Goal: Task Accomplishment & Management: Manage account settings

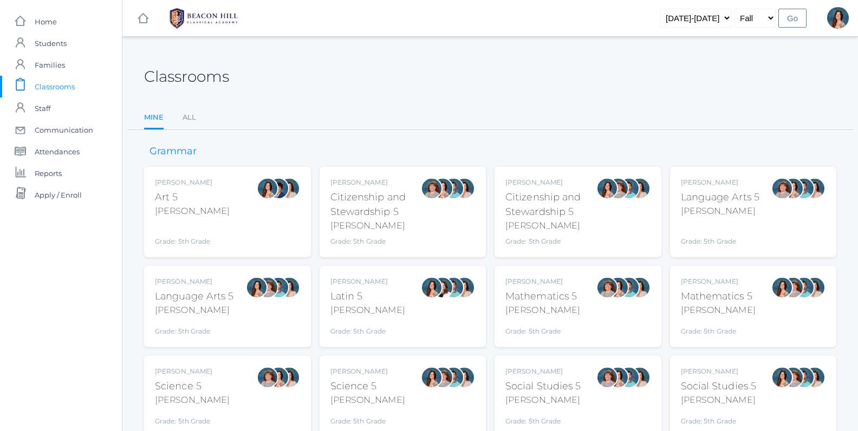
click at [229, 309] on div "Salazar" at bounding box center [194, 310] width 79 height 13
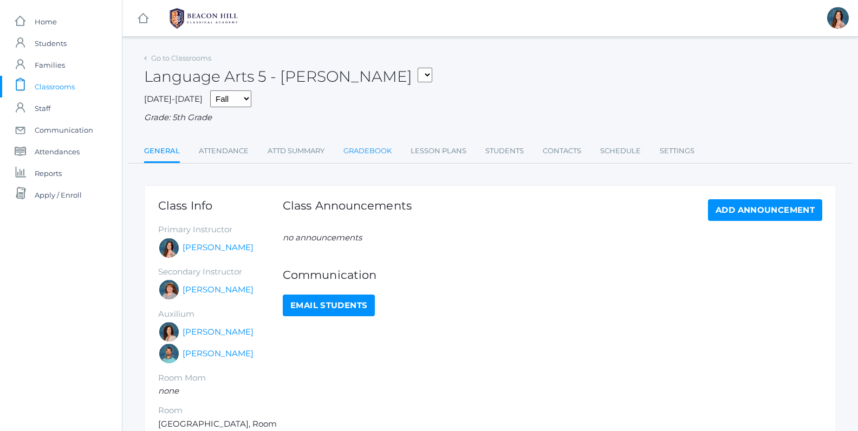
click at [368, 150] on link "Gradebook" at bounding box center [367, 151] width 48 height 22
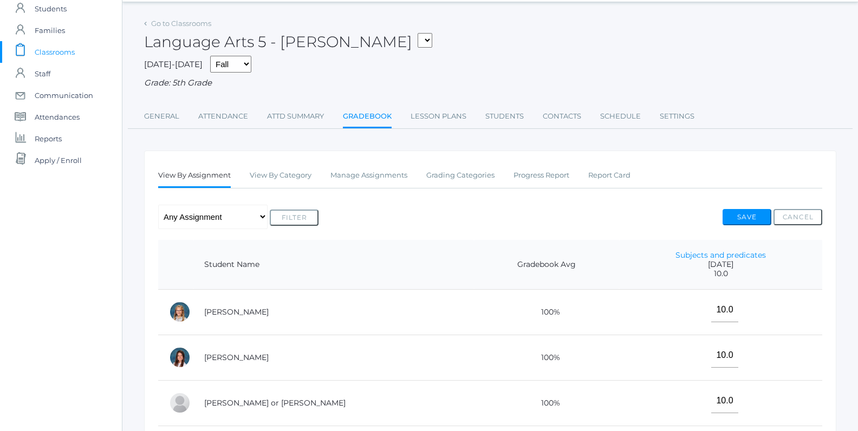
scroll to position [62, 0]
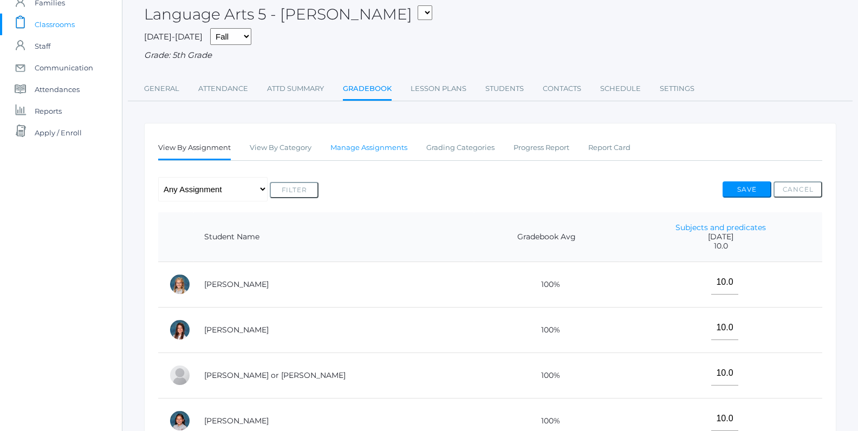
click at [382, 148] on link "Manage Assignments" at bounding box center [368, 148] width 77 height 22
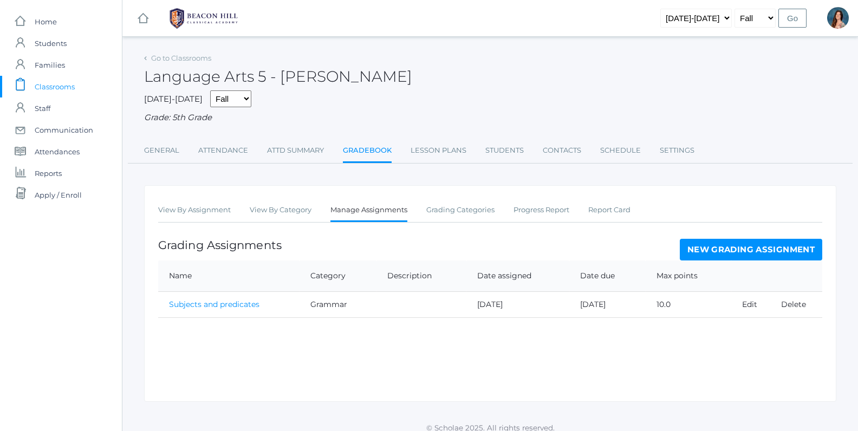
click at [730, 252] on link "New Grading Assignment" at bounding box center [751, 250] width 142 height 22
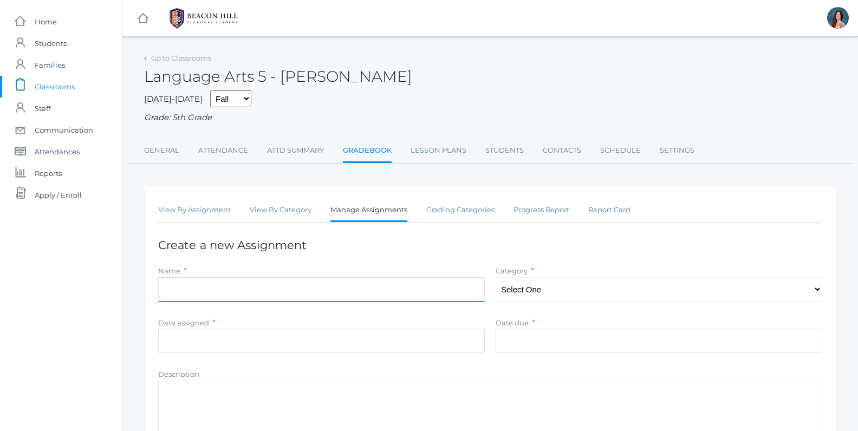
click at [272, 289] on input "Name" at bounding box center [321, 289] width 327 height 24
type input "list 1 spelling sentences"
select select "1028"
click option "Spelling" at bounding box center [0, 0] width 0 height 0
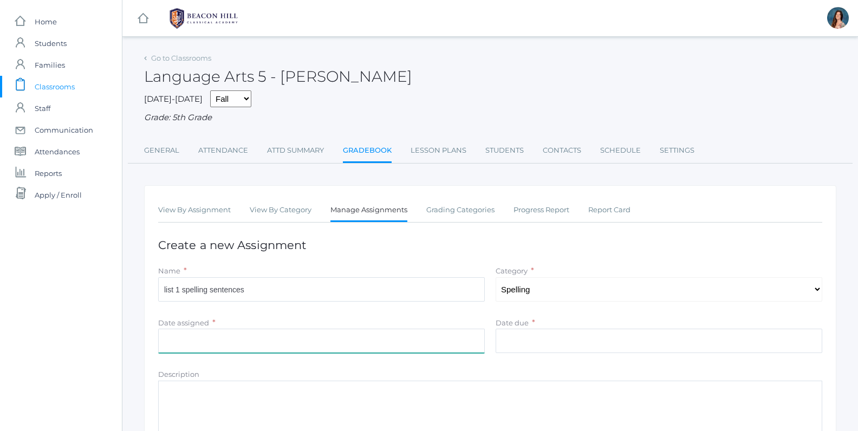
click at [291, 339] on input "Date assigned" at bounding box center [321, 341] width 327 height 24
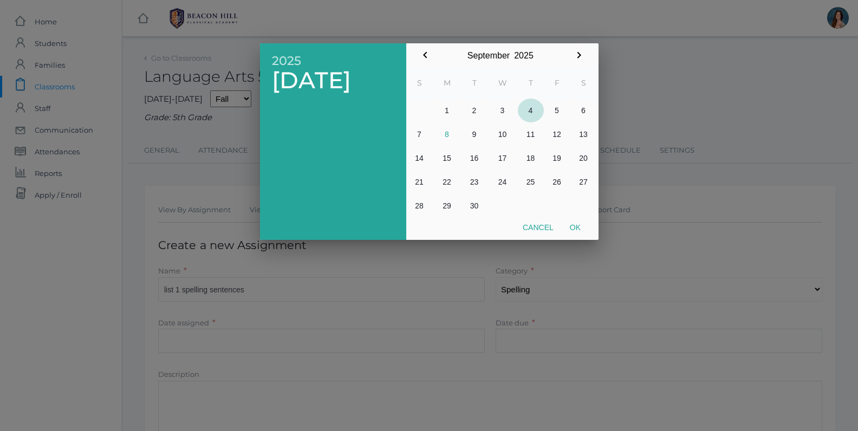
click at [535, 106] on button "4" at bounding box center [531, 111] width 26 height 24
click at [578, 231] on button "Ok" at bounding box center [575, 228] width 27 height 20
type input "[DATE]"
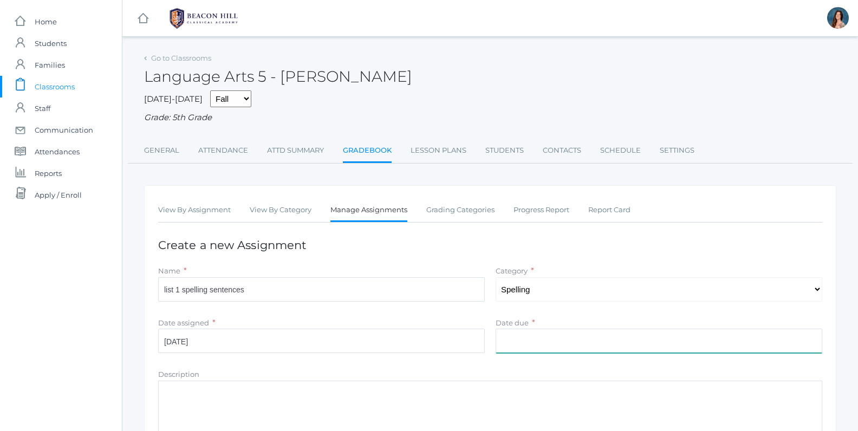
click at [516, 345] on input "Date due" at bounding box center [659, 341] width 327 height 24
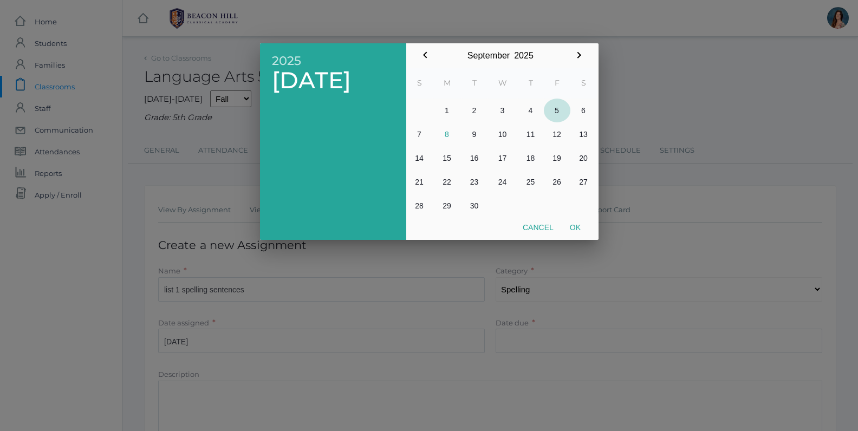
click at [558, 118] on button "5" at bounding box center [557, 111] width 27 height 24
click at [574, 225] on button "Ok" at bounding box center [575, 228] width 27 height 20
type input "2025-09-05"
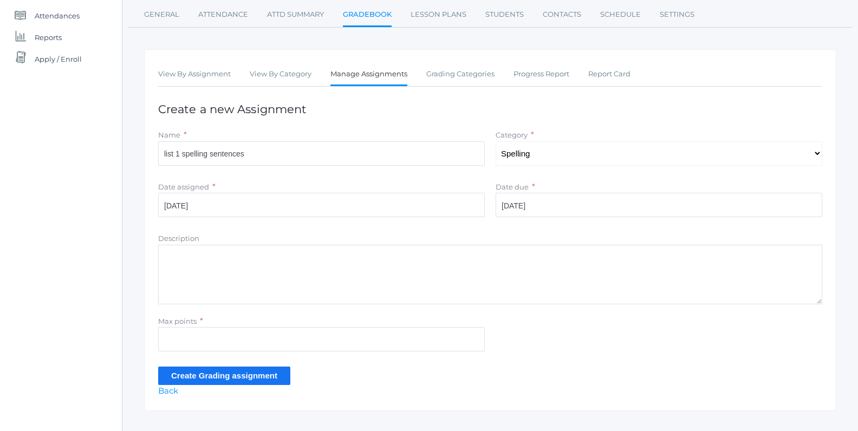
scroll to position [153, 0]
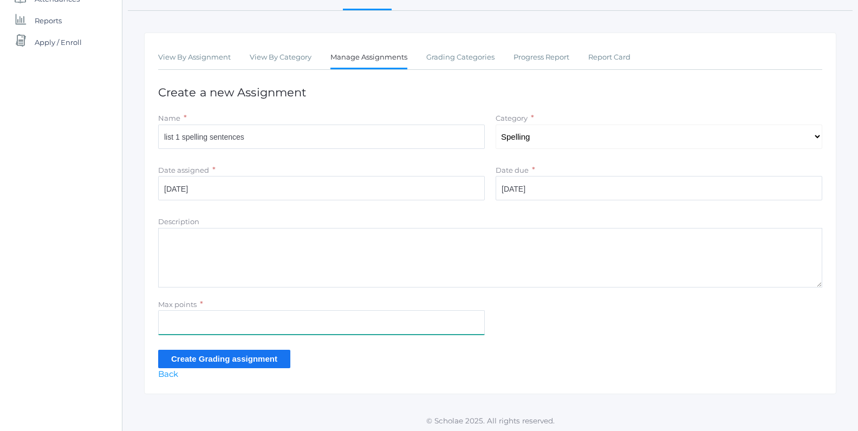
click at [168, 317] on input "Max points" at bounding box center [321, 322] width 327 height 24
type input "10"
click at [181, 355] on input "Create Grading assignment" at bounding box center [224, 359] width 132 height 18
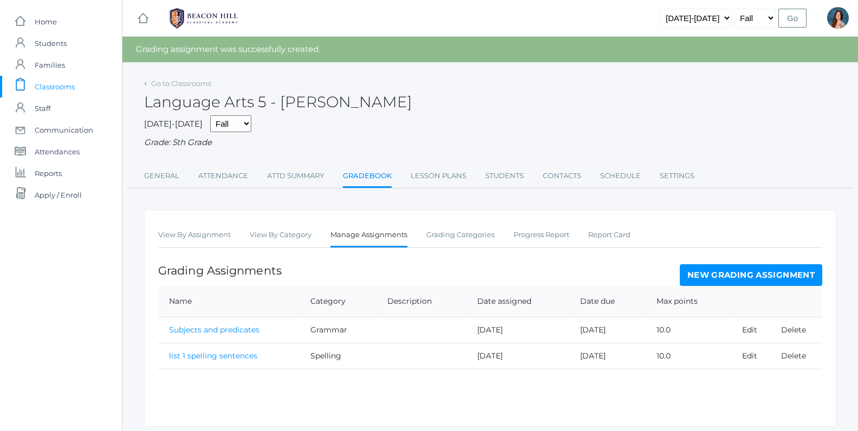
click at [365, 169] on link "Gradebook" at bounding box center [367, 176] width 49 height 23
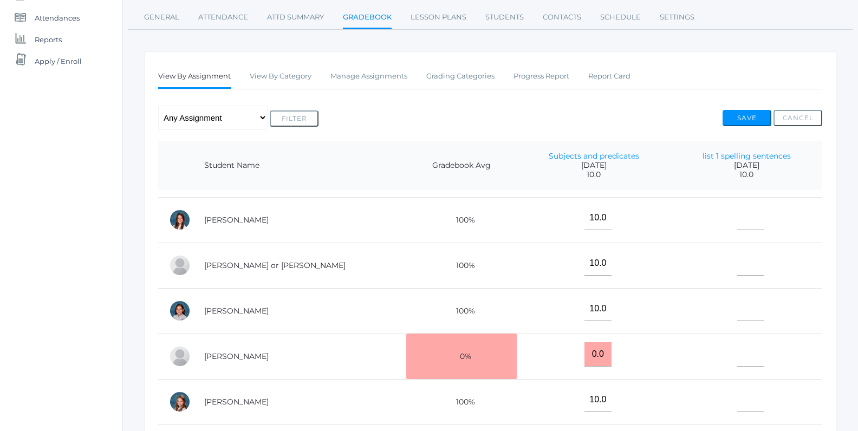
scroll to position [40, 0]
drag, startPoint x: 572, startPoint y: 348, endPoint x: 557, endPoint y: 352, distance: 15.3
click at [585, 352] on input "0.0" at bounding box center [598, 353] width 27 height 24
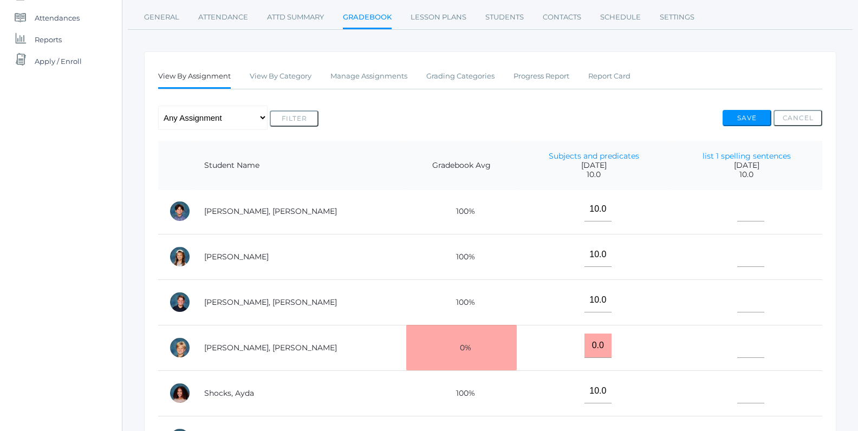
scroll to position [521, 0]
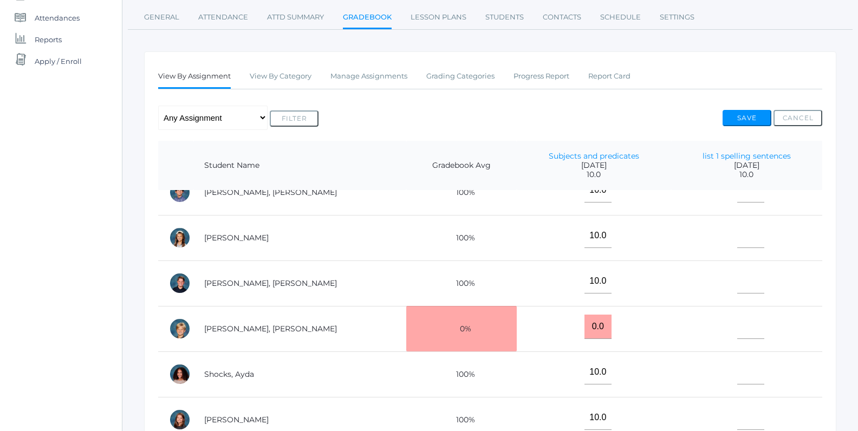
type input "10"
drag, startPoint x: 578, startPoint y: 321, endPoint x: 552, endPoint y: 323, distance: 25.6
click at [585, 323] on input "0.0" at bounding box center [598, 327] width 27 height 24
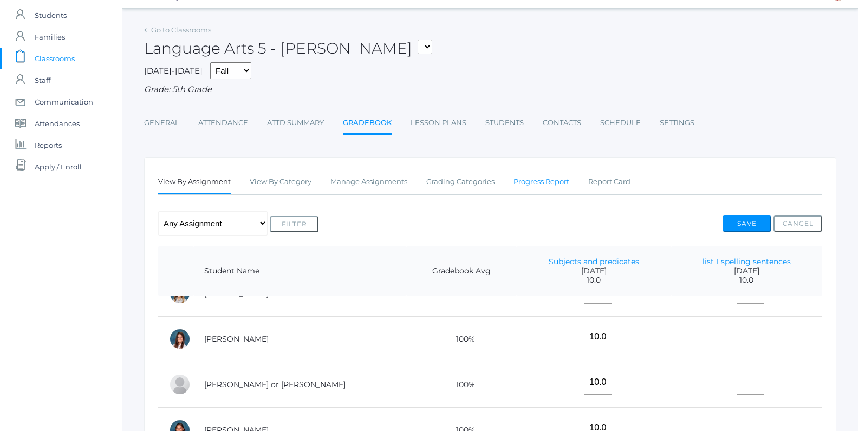
scroll to position [25, 0]
type input "10"
click at [517, 119] on link "Students" at bounding box center [504, 123] width 38 height 22
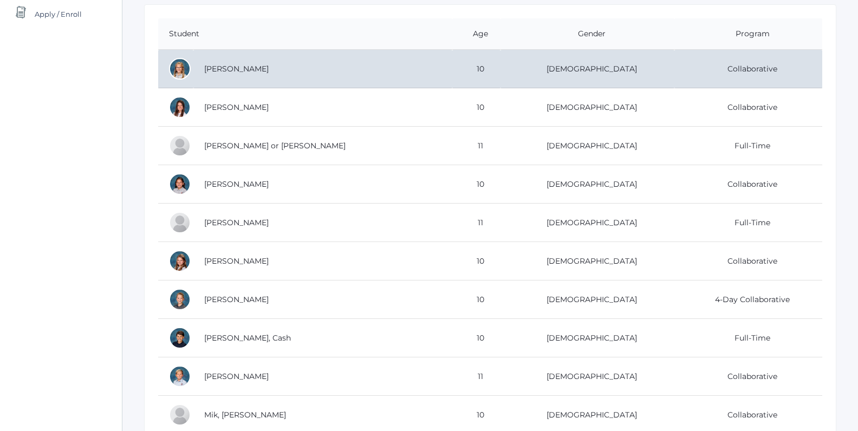
scroll to position [187, 0]
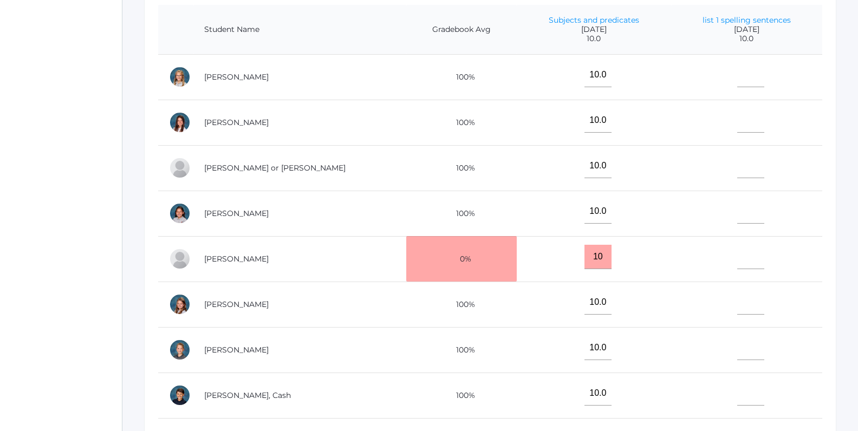
scroll to position [278, 0]
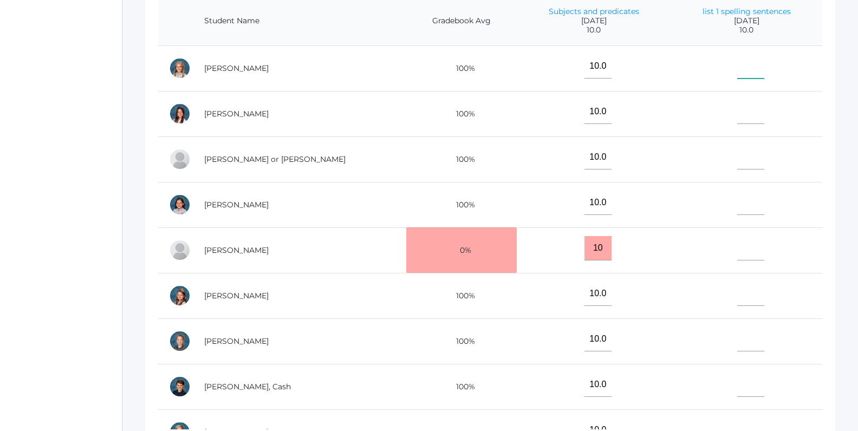
click at [738, 70] on input"] "text" at bounding box center [750, 66] width 27 height 24
type input"] "10"
click at [737, 111] on input"] "text" at bounding box center [750, 112] width 27 height 24
type input"] "10"
click at [739, 155] on input"] "text" at bounding box center [750, 157] width 27 height 24
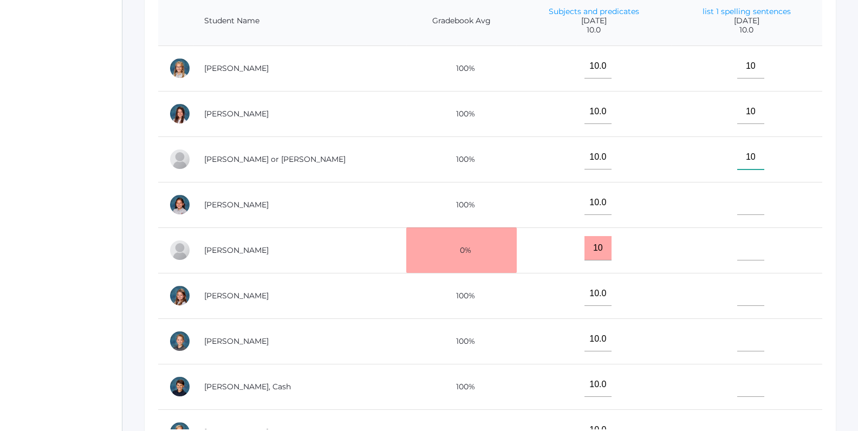
type input"] "10"
click at [740, 204] on input"] "text" at bounding box center [750, 203] width 27 height 24
type input"] "10"
click at [744, 254] on input"] "text" at bounding box center [750, 248] width 27 height 24
type input"] "10"
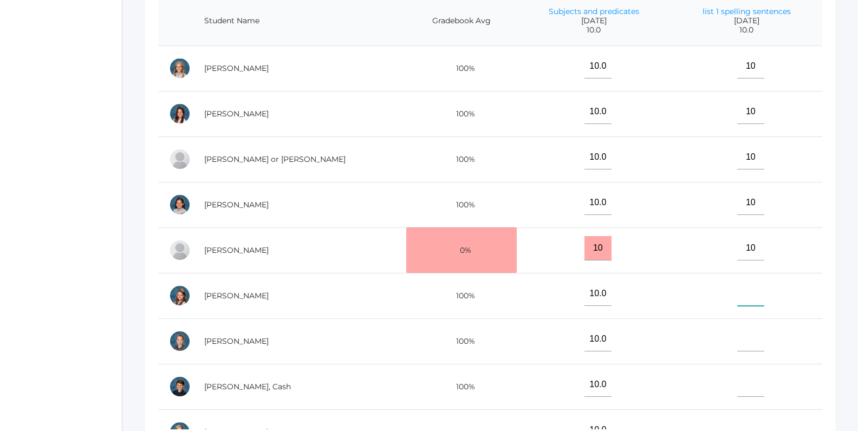
click at [741, 299] on input"] "text" at bounding box center [750, 294] width 27 height 24
type input"] "10"
click at [738, 340] on input"] "text" at bounding box center [750, 339] width 27 height 24
type input"] "10"
click at [740, 385] on input"] "text" at bounding box center [750, 385] width 27 height 24
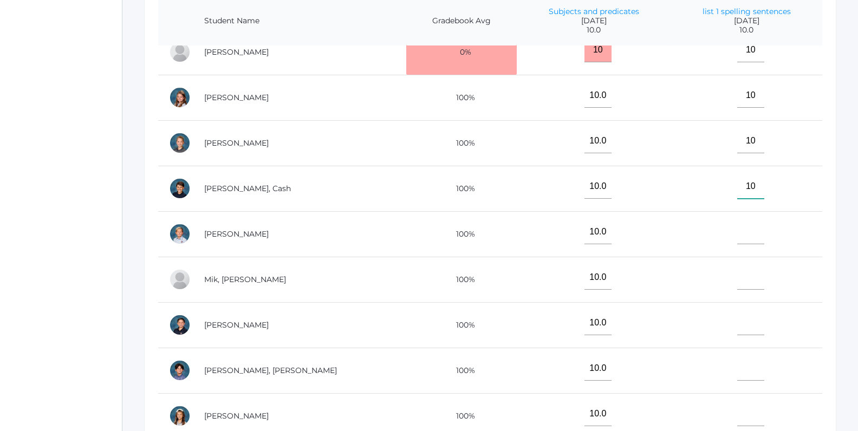
scroll to position [203, 0]
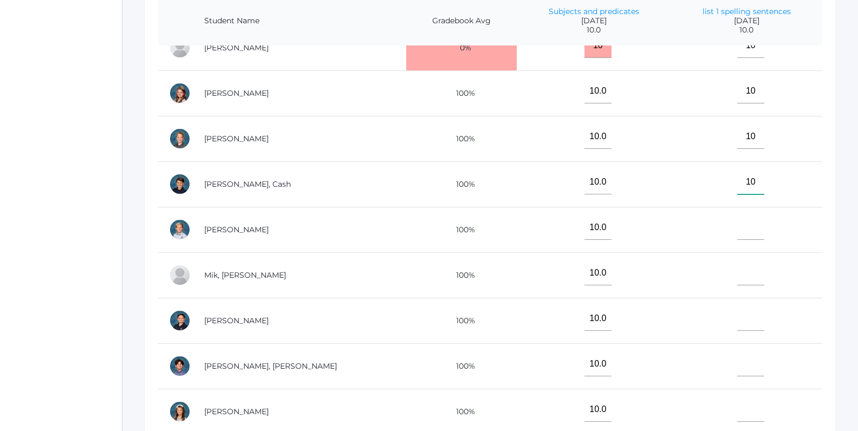
type input"] "10"
click at [737, 228] on input"] "text" at bounding box center [750, 228] width 27 height 24
type input"] "10"
click at [737, 270] on input"] "text" at bounding box center [750, 273] width 27 height 24
type input"] "10"
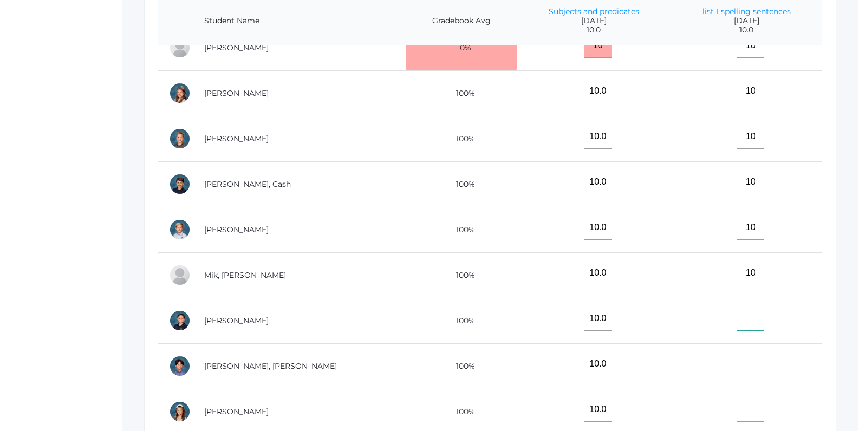
click at [738, 317] on input"] "text" at bounding box center [750, 319] width 27 height 24
type input"] "10"
click at [741, 362] on input"] "text" at bounding box center [750, 364] width 27 height 24
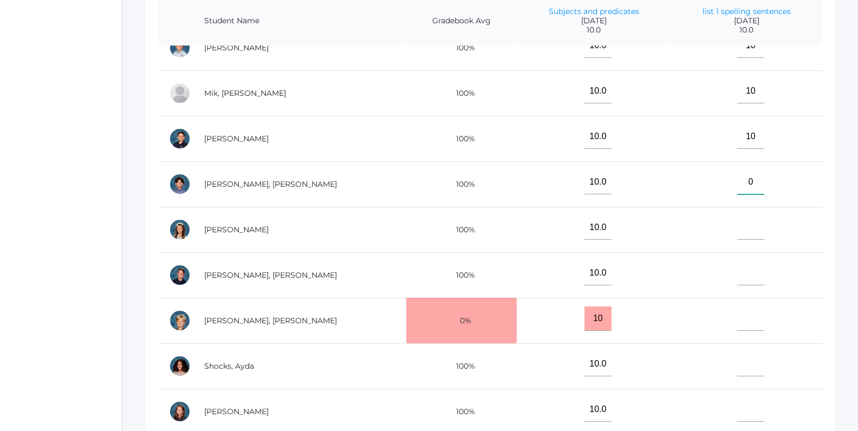
scroll to position [385, 0]
type input"] "0"
click at [737, 230] on input"] "text" at bounding box center [750, 228] width 27 height 24
type input"] "10"
click at [737, 267] on input"] "text" at bounding box center [750, 273] width 27 height 24
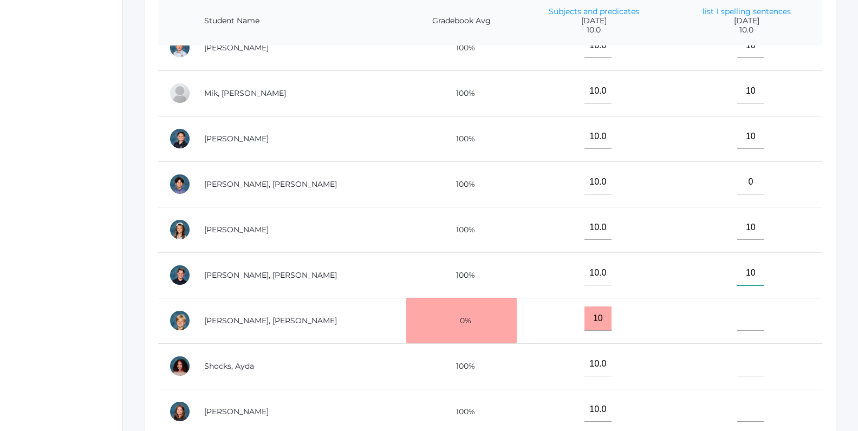
type input"] "10"
click at [738, 317] on input"] "text" at bounding box center [750, 319] width 27 height 24
type input"] "0"
click at [738, 366] on input"] "text" at bounding box center [750, 364] width 27 height 24
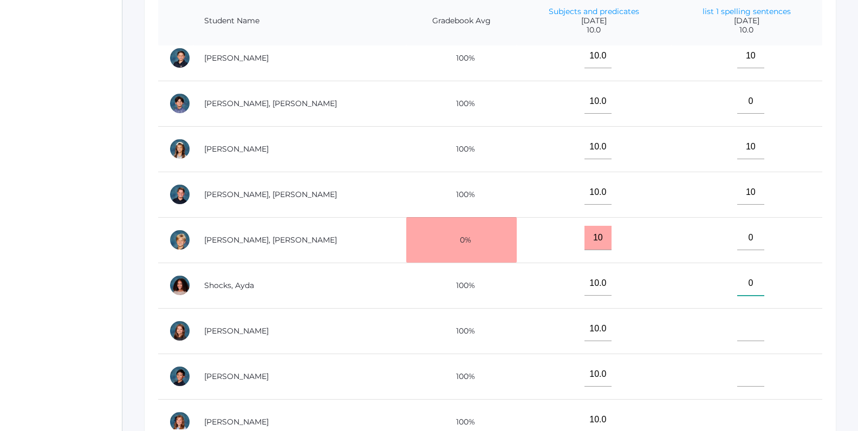
scroll to position [466, 0]
type input"] "0"
click at [737, 327] on input"] "text" at bounding box center [750, 328] width 27 height 24
type input"] "10"
click at [737, 372] on input"] "text" at bounding box center [750, 374] width 27 height 24
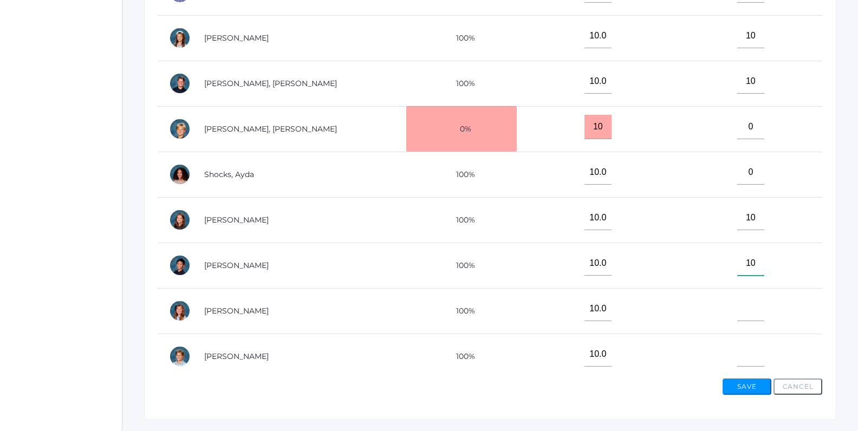
scroll to position [359, 0]
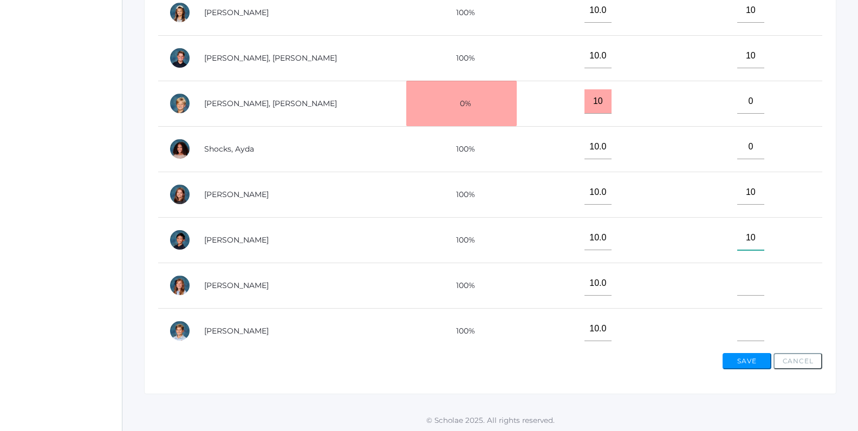
type input"] "10"
click at [745, 284] on input"] "text" at bounding box center [750, 283] width 27 height 24
type input"] "10"
click at [745, 323] on input"] "text" at bounding box center [750, 329] width 27 height 24
type input"] "0"
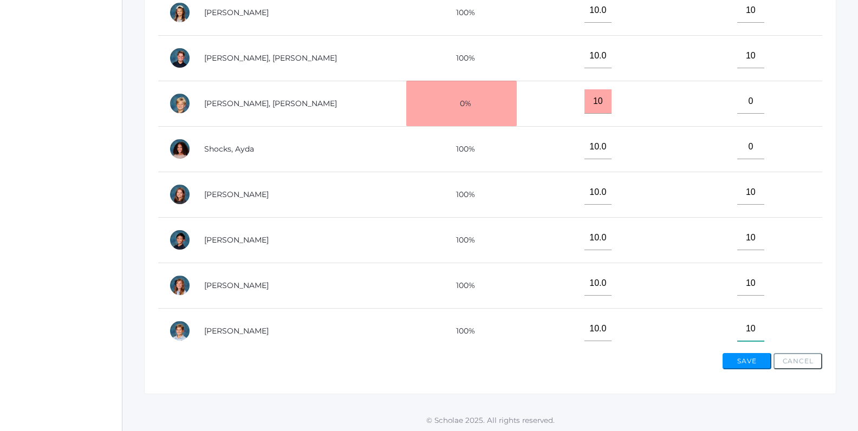
type input"] "10"
click at [750, 362] on button "Save" at bounding box center [747, 361] width 49 height 16
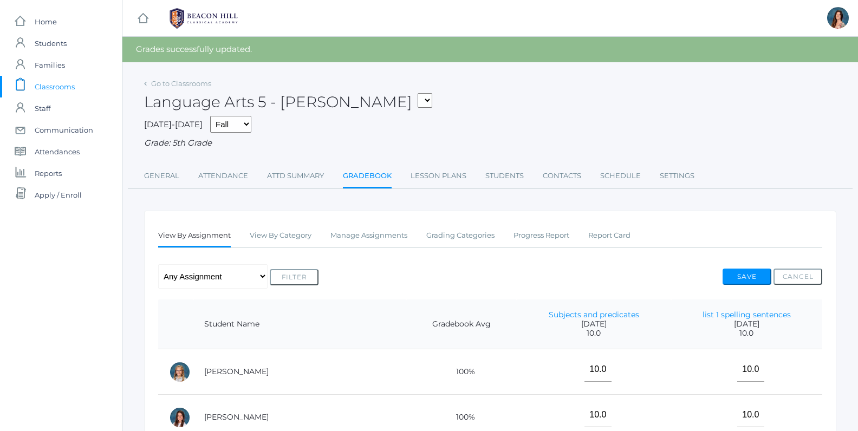
click at [418, 93] on select "05ART - Art 5 [PERSON_NAME] 05CITIZEN - Citizenship and Stewardship 5 [PERSON_N…" at bounding box center [425, 100] width 15 height 15
select select "1971"
click option "05MATH - Mathematics 5 [PERSON_NAME]" at bounding box center [0, 0] width 0 height 0
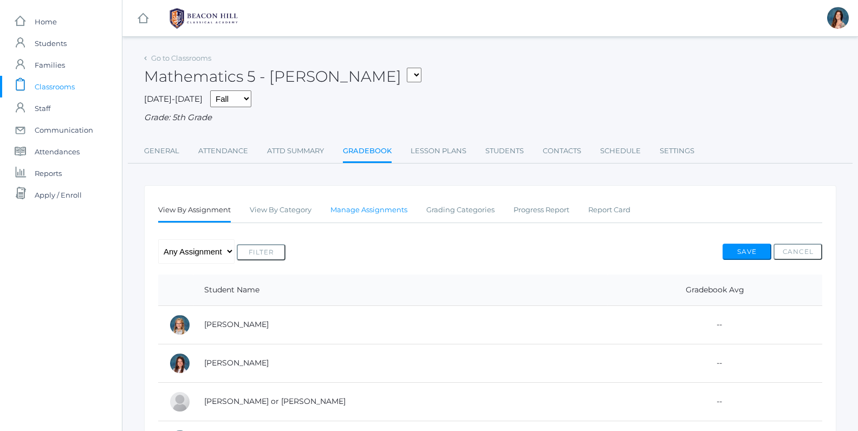
click at [379, 210] on link "Manage Assignments" at bounding box center [368, 210] width 77 height 22
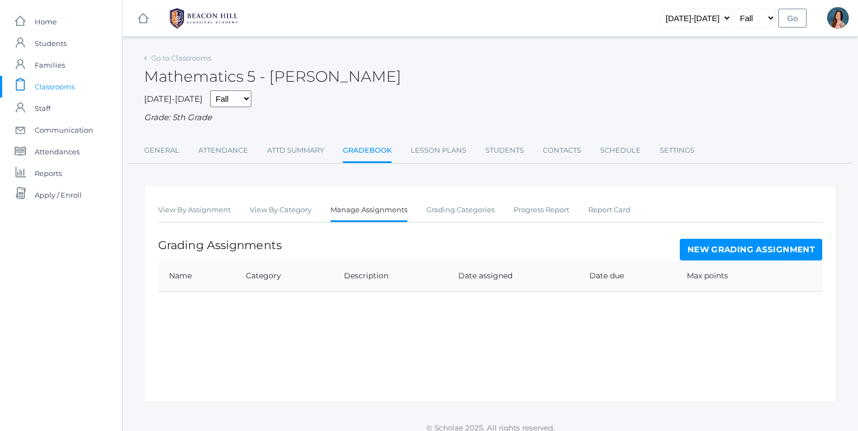
click at [764, 247] on link "New Grading Assignment" at bounding box center [751, 250] width 142 height 22
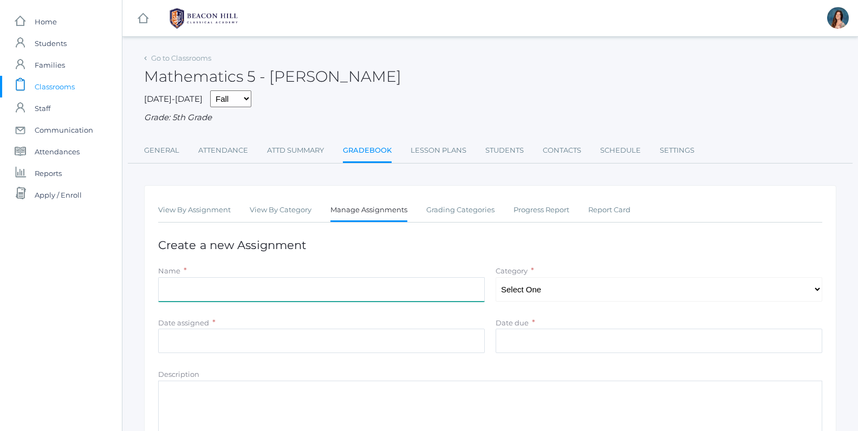
click at [188, 289] on input "Name" at bounding box center [321, 289] width 327 height 24
type input "multiply by 10s wkst"
select select "1041"
click option "classwork/homework" at bounding box center [0, 0] width 0 height 0
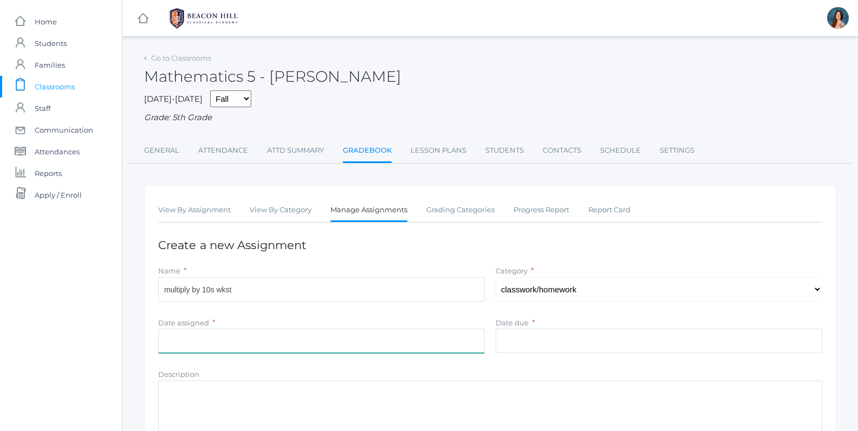
click at [180, 339] on input "Date assigned" at bounding box center [321, 341] width 327 height 24
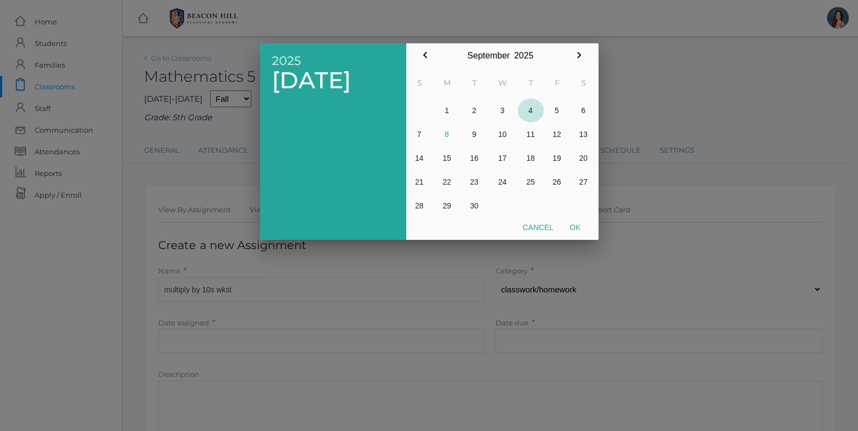
click at [534, 105] on button "4" at bounding box center [531, 111] width 26 height 24
click at [574, 225] on button "Ok" at bounding box center [575, 228] width 27 height 20
type input "2025-09-04"
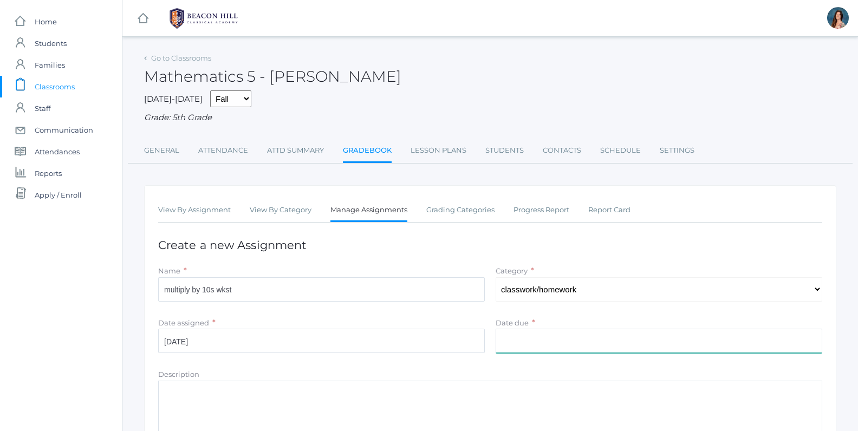
click at [541, 342] on input "Date due" at bounding box center [659, 341] width 327 height 24
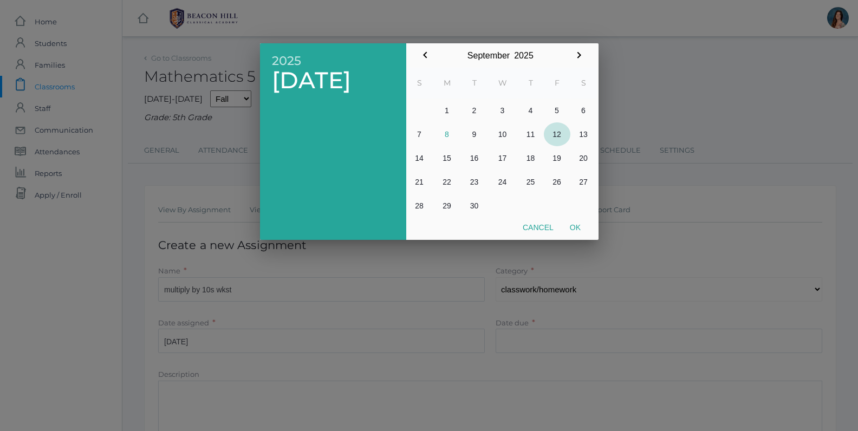
click at [559, 133] on button "12" at bounding box center [557, 134] width 27 height 24
click at [576, 224] on button "Ok" at bounding box center [575, 228] width 27 height 20
type input "[DATE]"
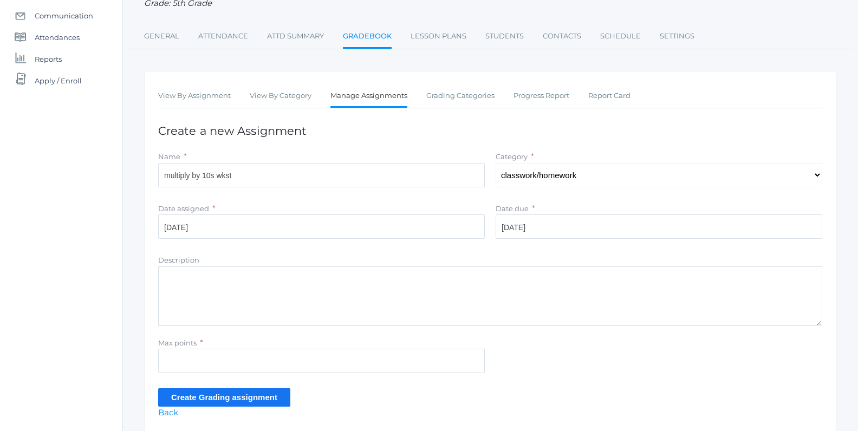
scroll to position [116, 0]
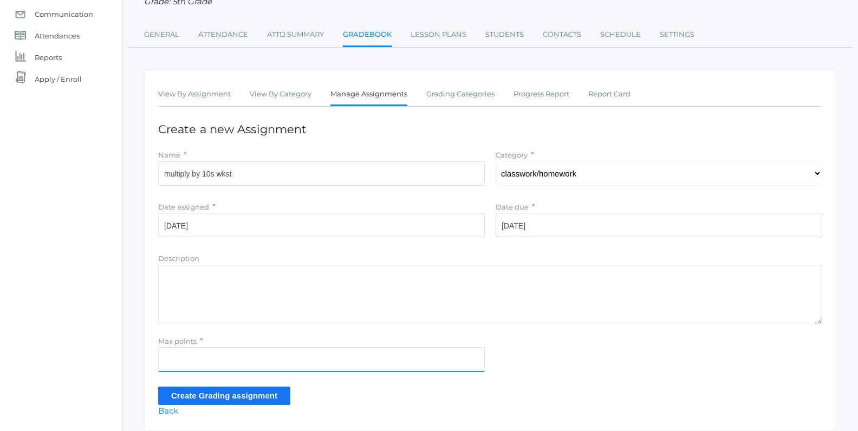
click at [172, 362] on input "Max points" at bounding box center [321, 359] width 327 height 24
type input "10"
click at [176, 388] on input "Create Grading assignment" at bounding box center [224, 396] width 132 height 18
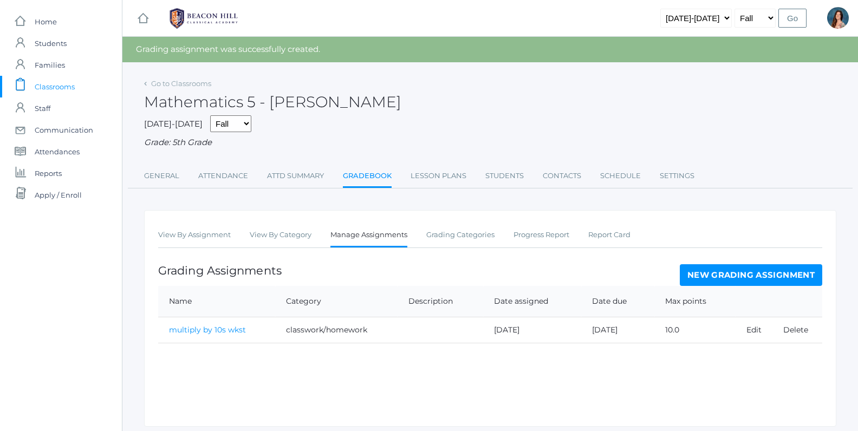
click at [377, 177] on link "Gradebook" at bounding box center [367, 176] width 49 height 23
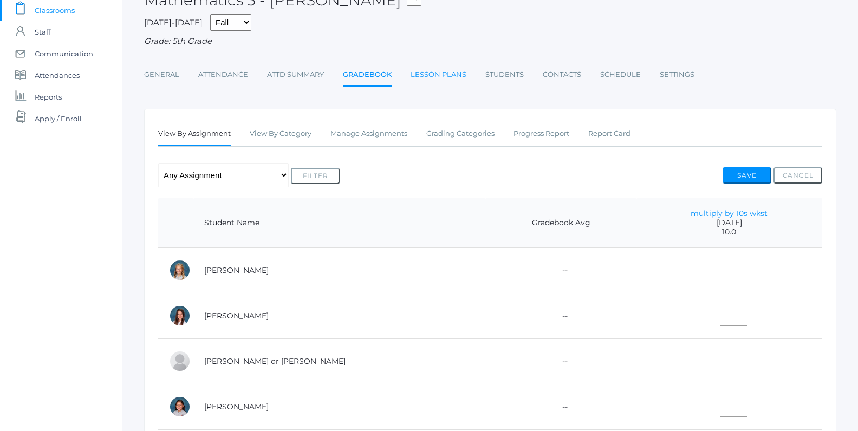
scroll to position [80, 0]
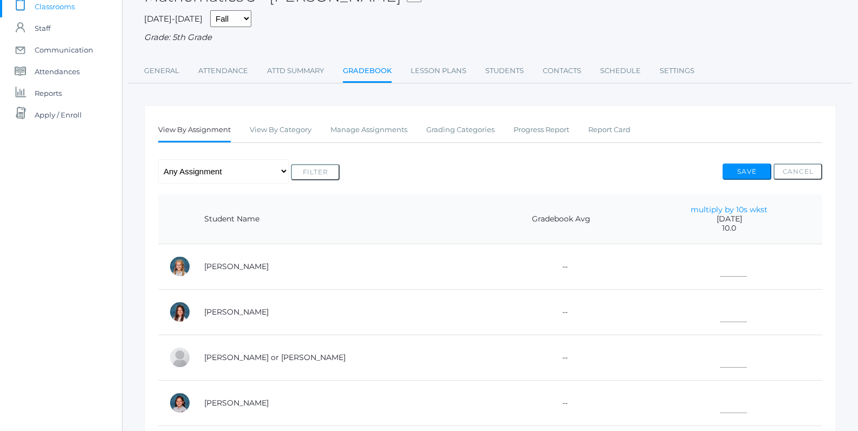
click at [365, 67] on link "Gradebook" at bounding box center [367, 71] width 49 height 23
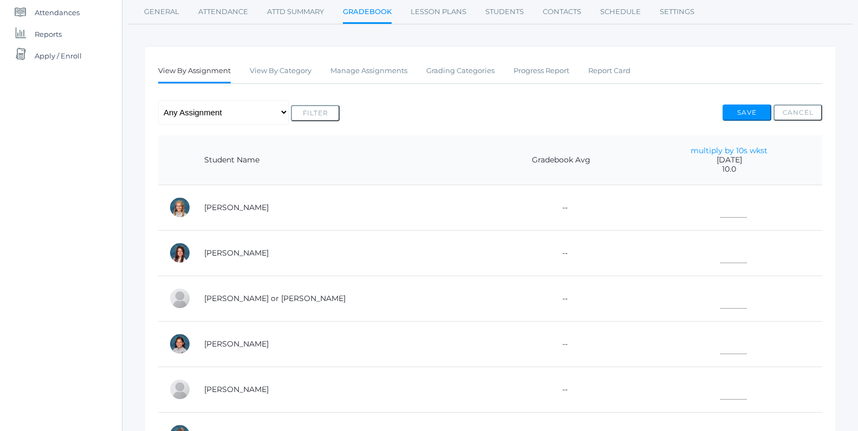
scroll to position [143, 0]
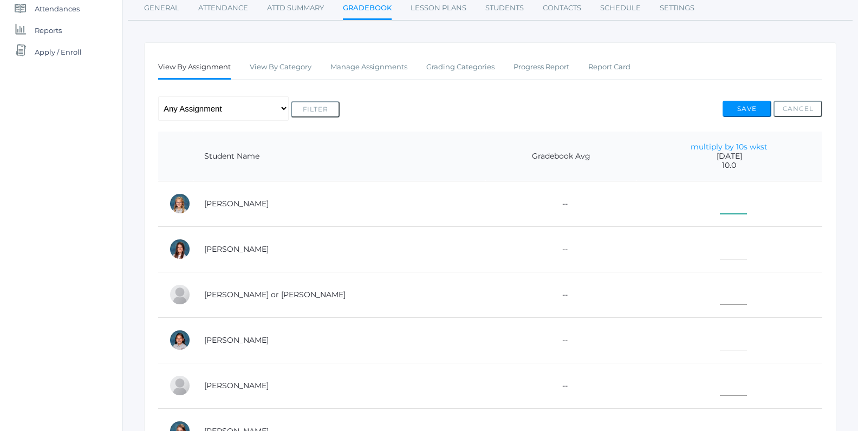
click at [720, 204] on input"] "text" at bounding box center [733, 202] width 27 height 24
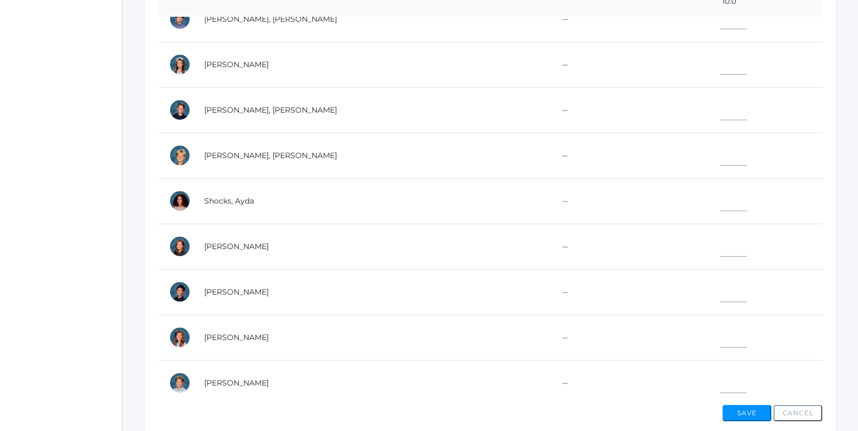
scroll to position [359, 0]
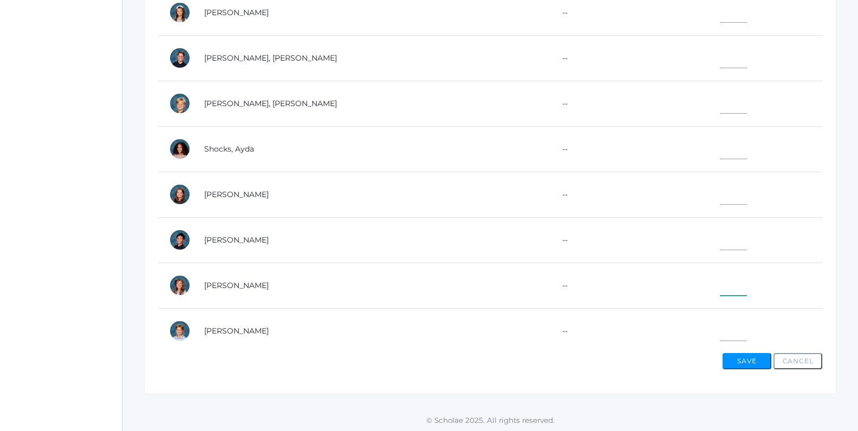
click at [720, 278] on input"] "text" at bounding box center [733, 283] width 27 height 24
type input"] "10"
click at [720, 59] on input"] "text" at bounding box center [733, 56] width 27 height 24
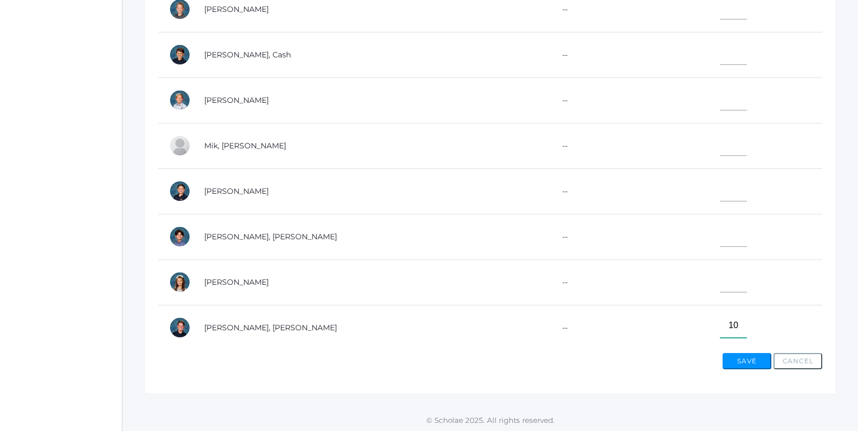
scroll to position [207, 0]
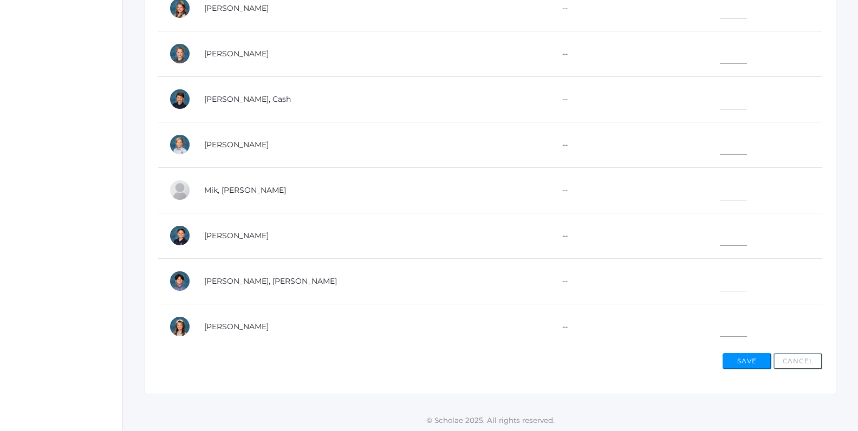
type input"] "10"
click at [720, 140] on input"] "text" at bounding box center [733, 143] width 27 height 24
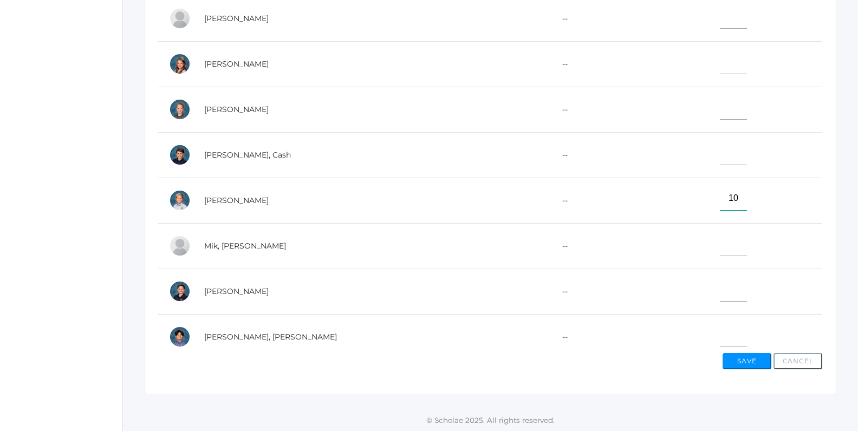
scroll to position [146, 0]
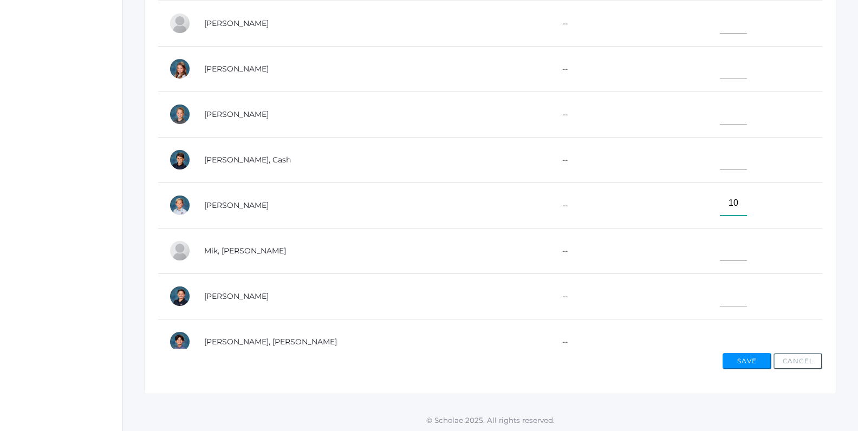
type input"] "10"
click at [720, 66] on input"] "text" at bounding box center [733, 67] width 27 height 24
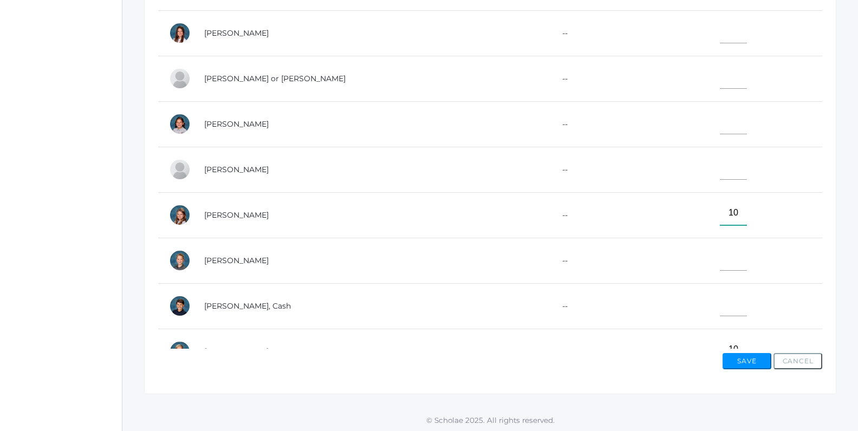
scroll to position [0, 0]
type input"] "10"
click at [720, 82] on input"] "text" at bounding box center [733, 76] width 27 height 24
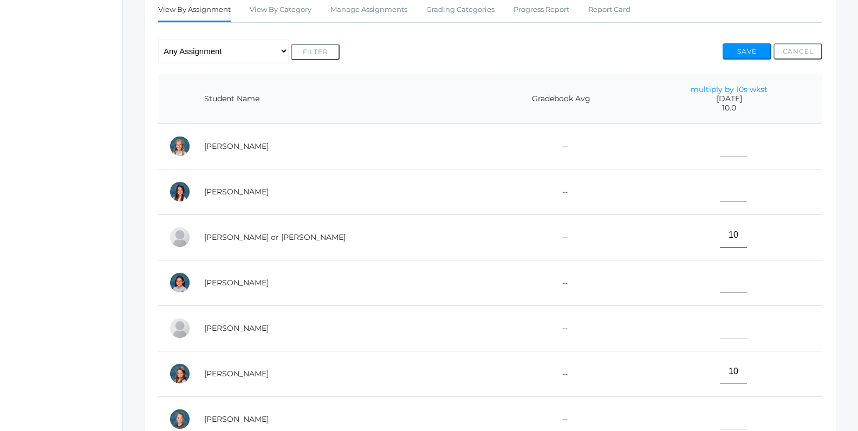
scroll to position [198, 0]
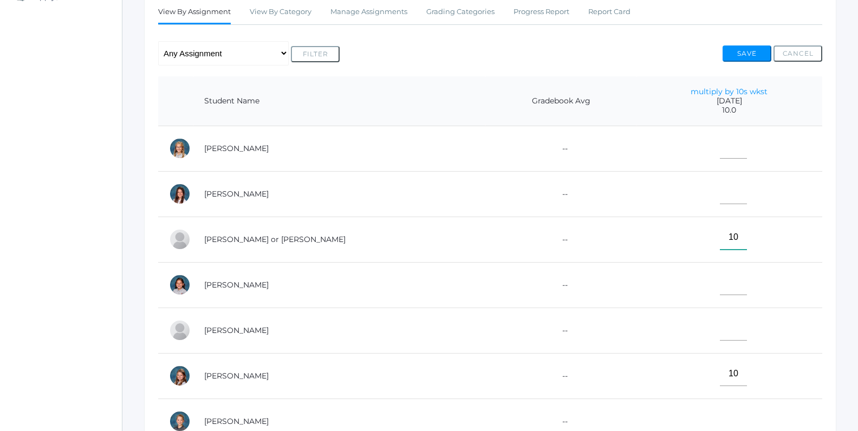
type input"] "10"
click at [720, 148] on input"] "text" at bounding box center [733, 146] width 27 height 24
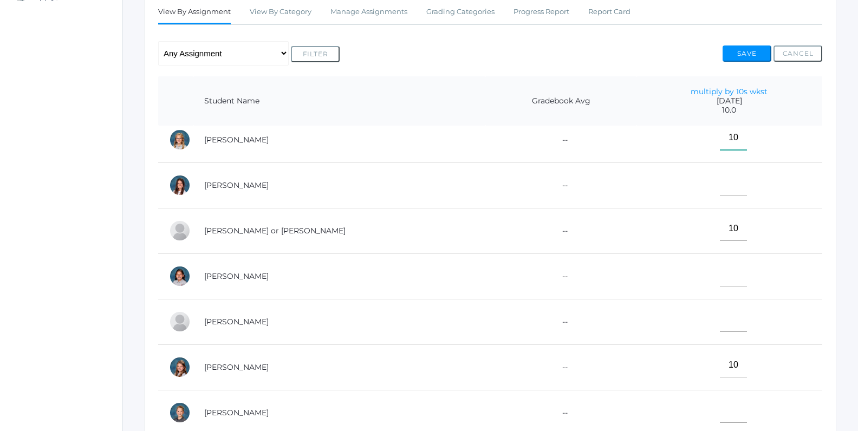
scroll to position [10, 0]
type input"] "10"
click at [720, 320] on input"] "text" at bounding box center [733, 319] width 27 height 24
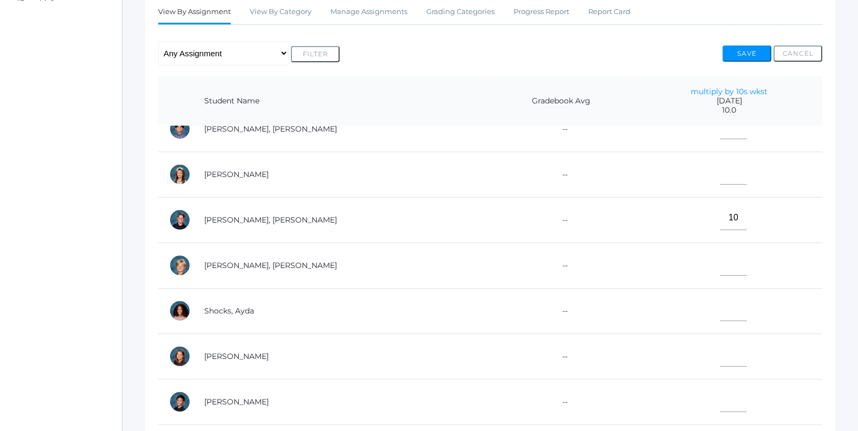
scroll to position [521, 0]
type input"] "10"
click at [720, 396] on input"] "text" at bounding box center [733, 399] width 27 height 24
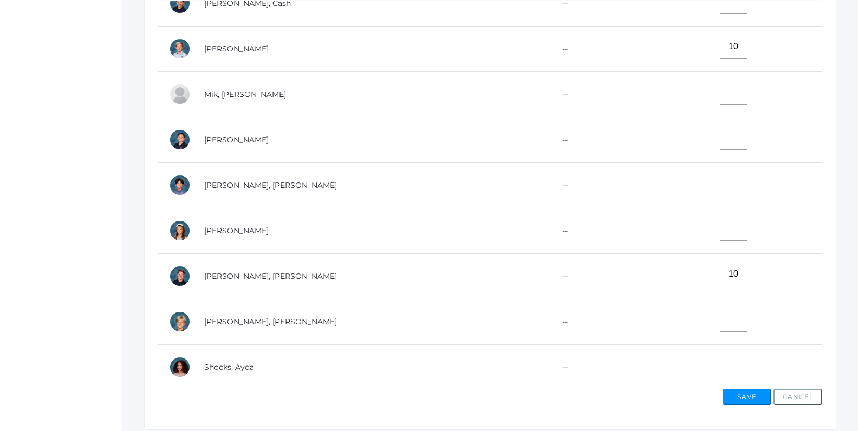
scroll to position [329, 0]
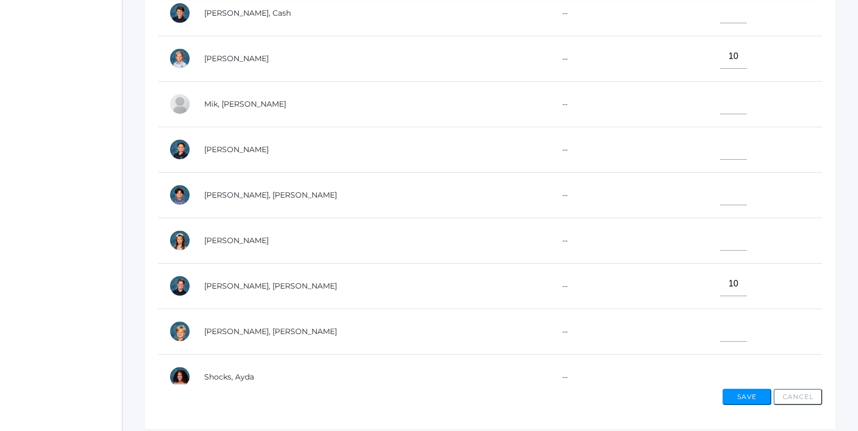
type input"] "10"
click at [720, 192] on input"] "text" at bounding box center [733, 193] width 27 height 24
type input"] "10"
click at [720, 106] on input"] "text" at bounding box center [733, 102] width 27 height 24
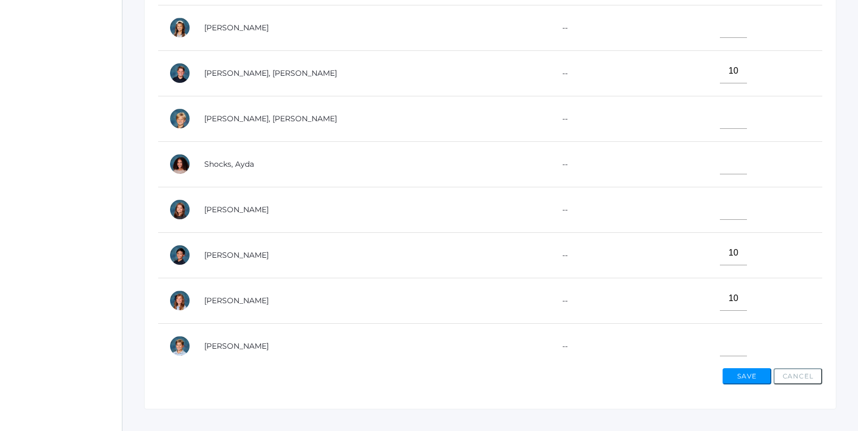
scroll to position [359, 0]
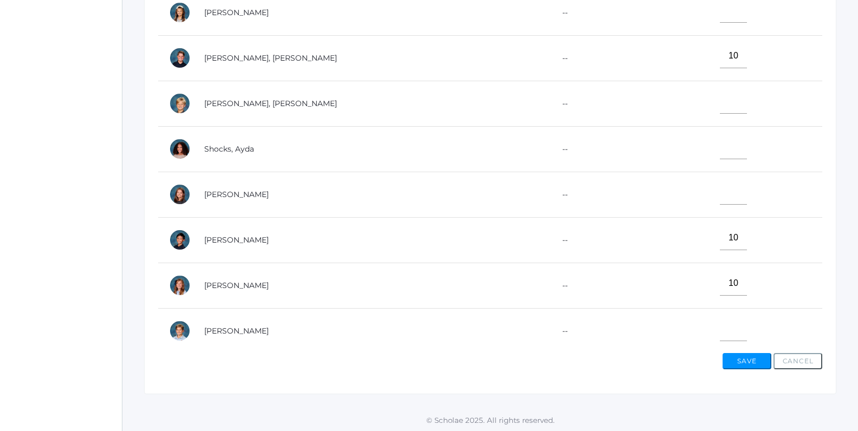
type input"] "10"
click at [720, 186] on input"] "text" at bounding box center [733, 192] width 27 height 24
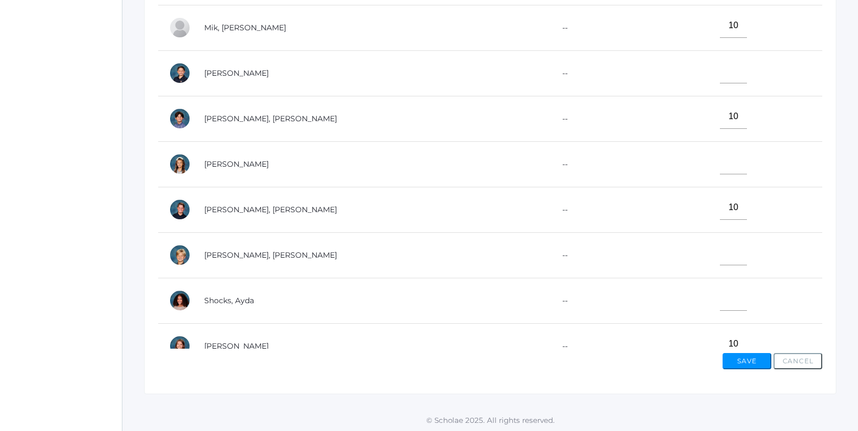
scroll to position [329, 0]
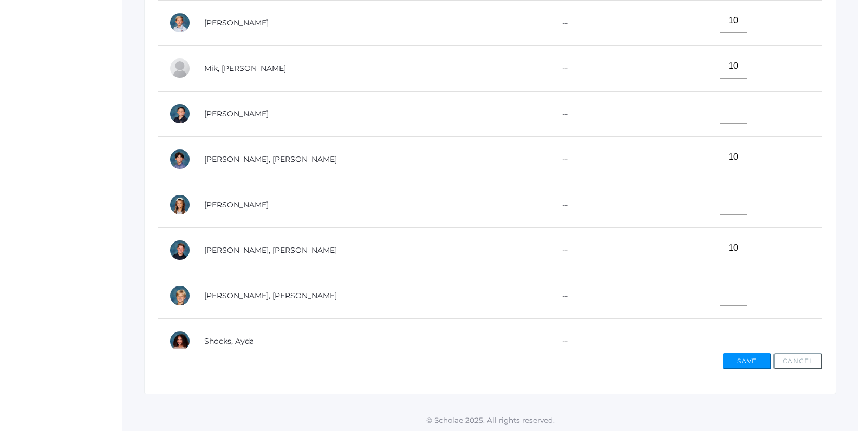
type input"] "10"
click at [720, 111] on input"] "text" at bounding box center [733, 112] width 27 height 24
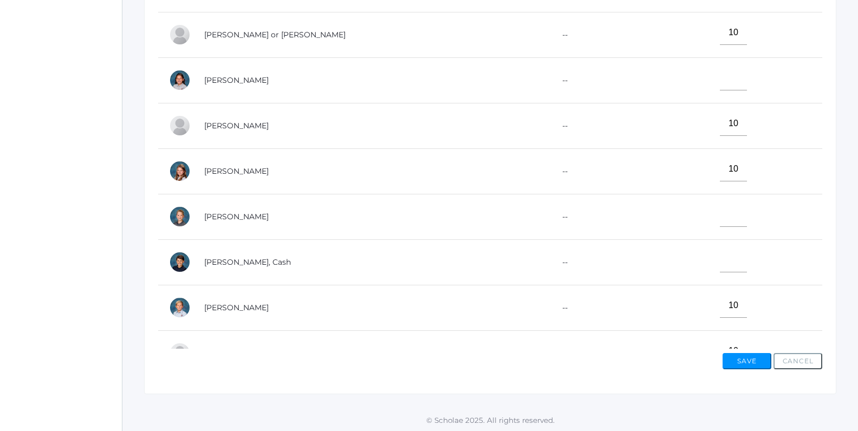
scroll to position [0, 0]
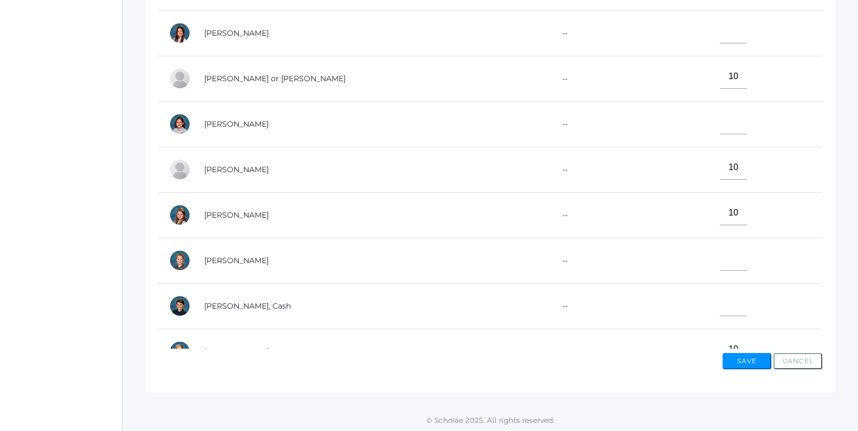
type input"] "10"
click at [720, 36] on input"] "text" at bounding box center [733, 31] width 27 height 24
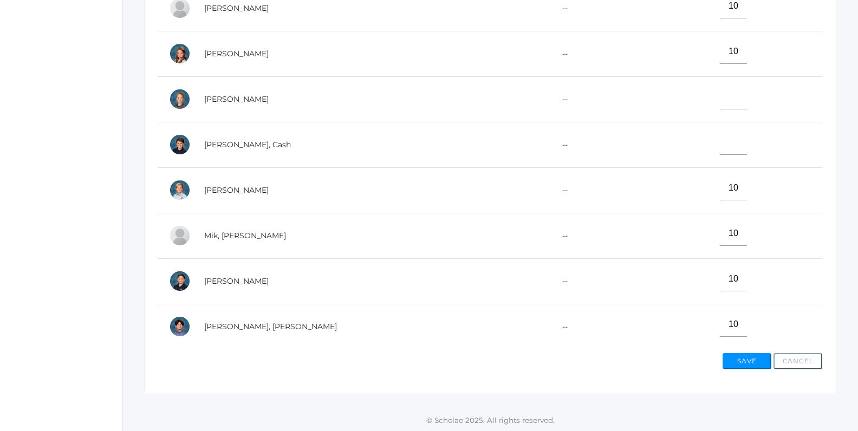
scroll to position [162, 0]
type input"] "10"
click at [720, 136] on input"] "text" at bounding box center [733, 142] width 27 height 24
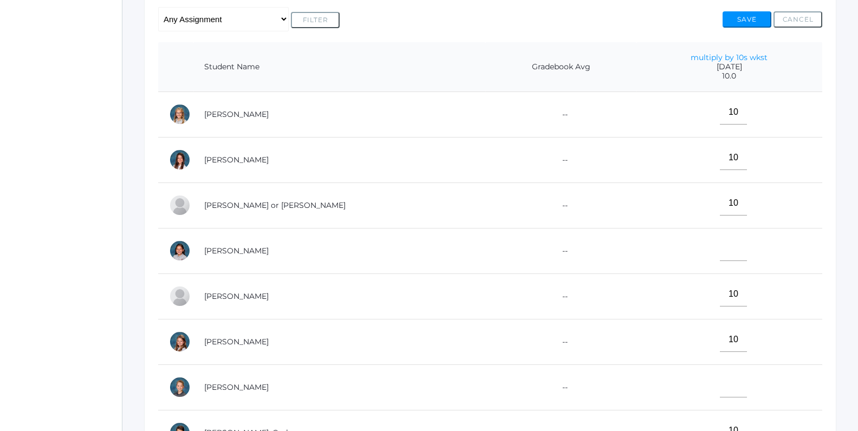
scroll to position [135, 0]
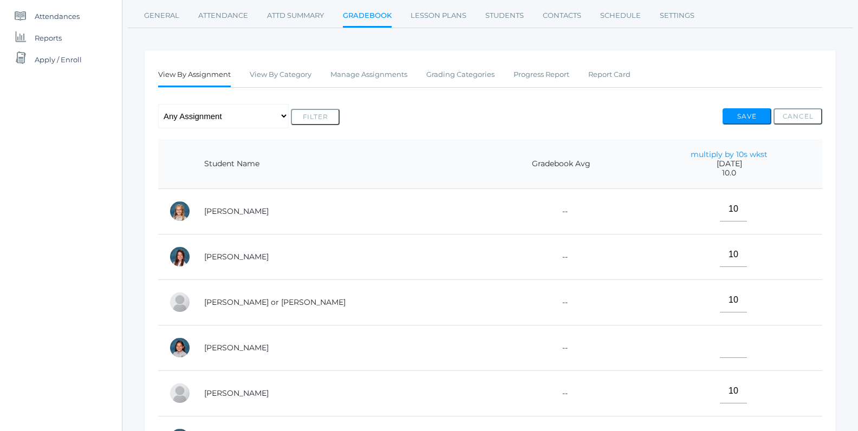
type input"] "10"
click at [720, 347] on input"] "text" at bounding box center [733, 346] width 27 height 24
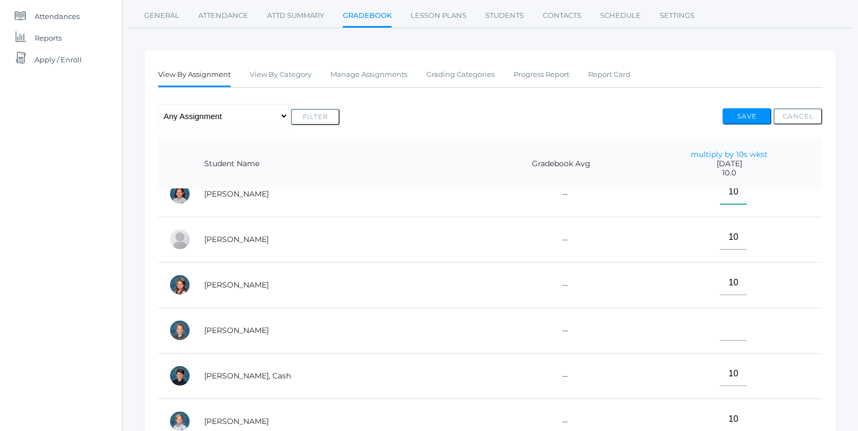
scroll to position [162, 0]
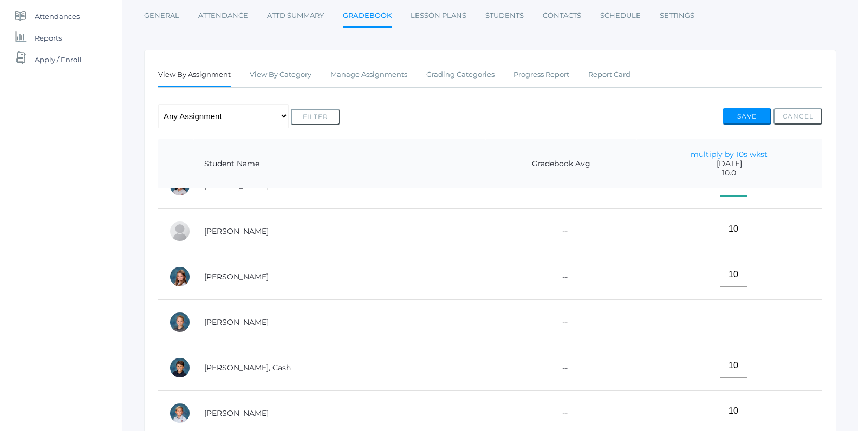
type input"] "10"
click at [720, 320] on input"] "text" at bounding box center [733, 320] width 27 height 24
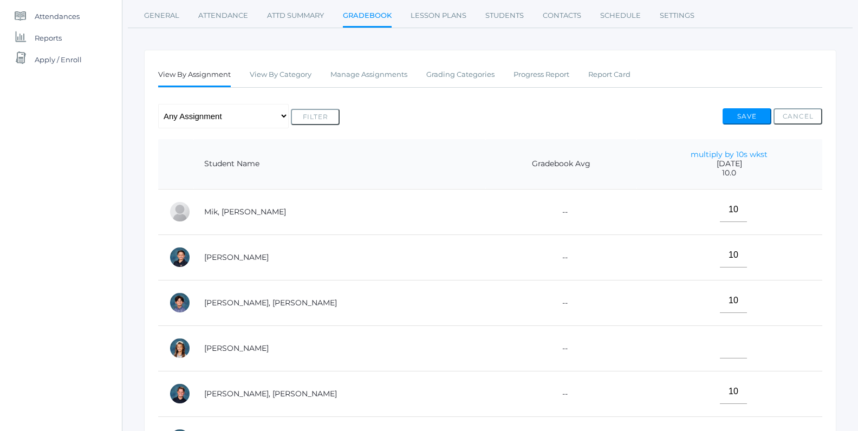
scroll to position [476, 0]
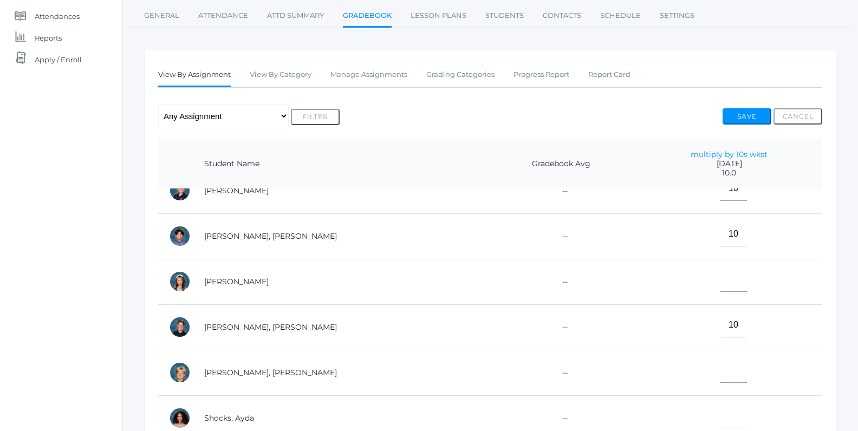
type input"] "10"
click at [720, 278] on input"] "text" at bounding box center [733, 280] width 27 height 24
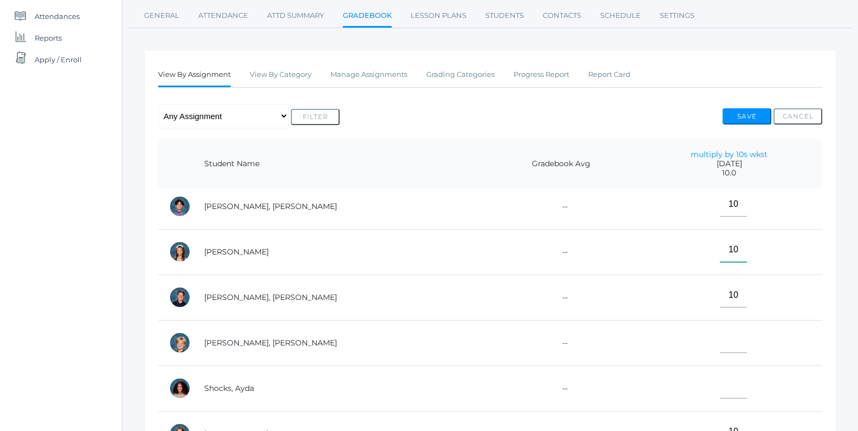
scroll to position [507, 0]
type input"] "10"
click at [720, 337] on input"] "text" at bounding box center [733, 340] width 27 height 24
type input"] "10"
click at [720, 383] on input"] "text" at bounding box center [733, 385] width 27 height 24
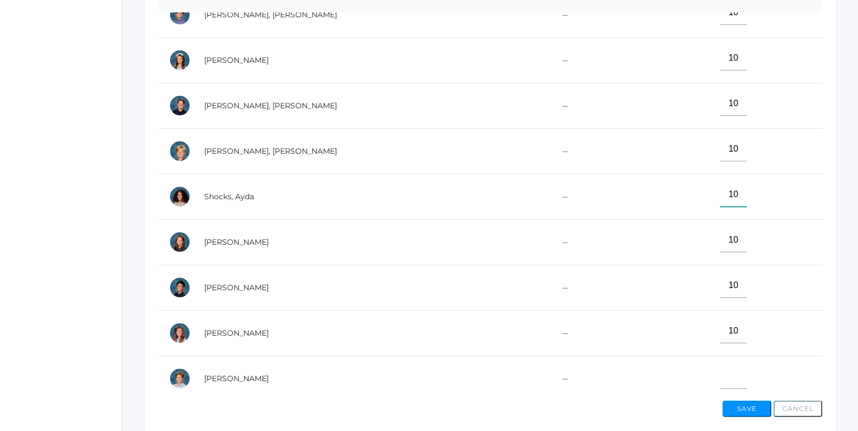
scroll to position [359, 0]
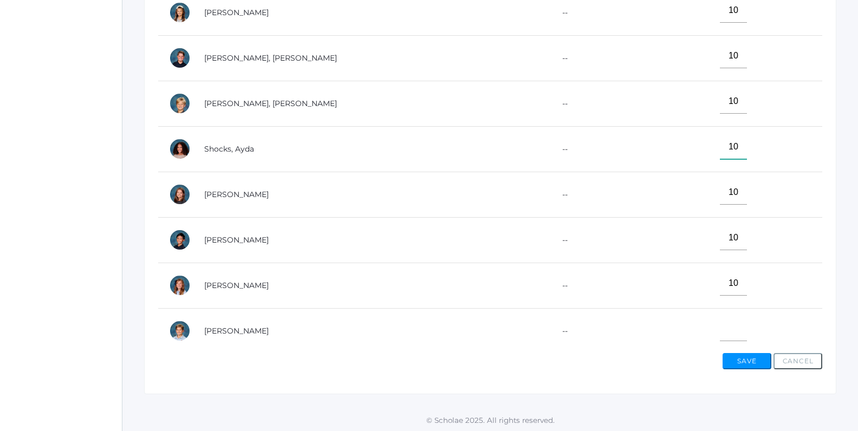
type input"] "10"
click at [720, 323] on input"] "text" at bounding box center [733, 329] width 27 height 24
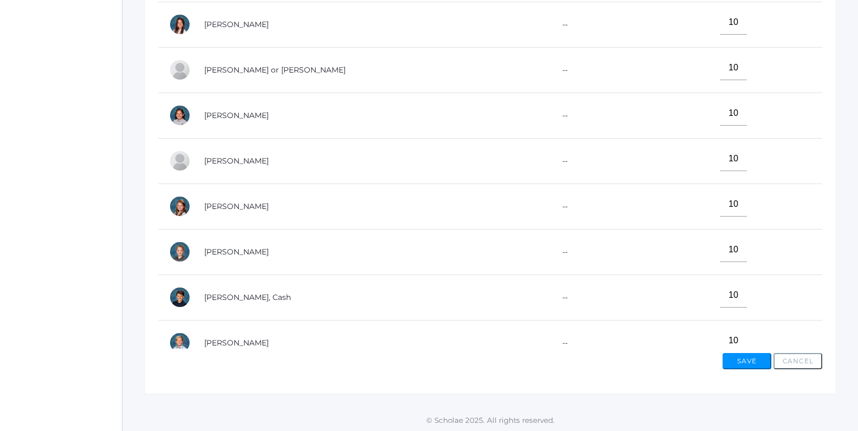
scroll to position [0, 0]
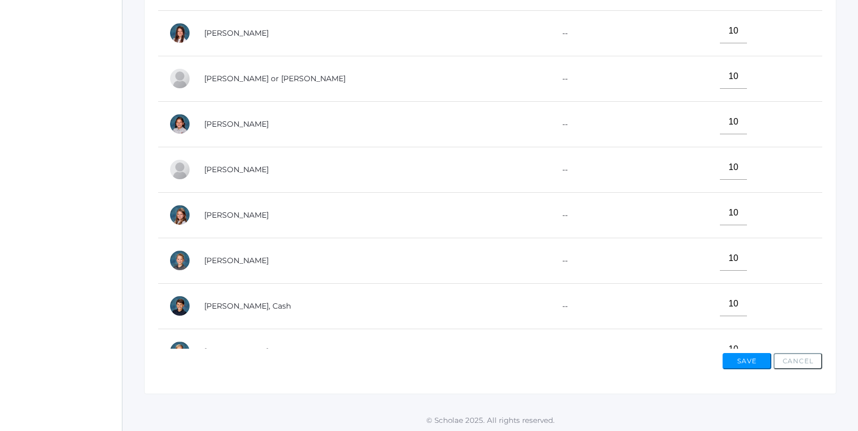
type input"] "10"
click at [747, 360] on button "Save" at bounding box center [747, 361] width 49 height 16
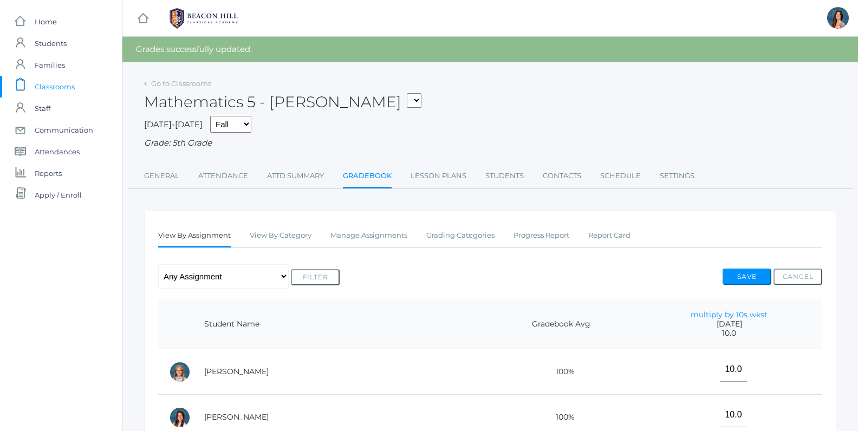
click at [407, 93] on select "05ART - Art 5 [PERSON_NAME] 05CITIZEN - Citizenship and Stewardship 5 [PERSON_N…" at bounding box center [414, 100] width 15 height 15
select select "1965"
click option "05SCI - Science 5 [PERSON_NAME]" at bounding box center [0, 0] width 0 height 0
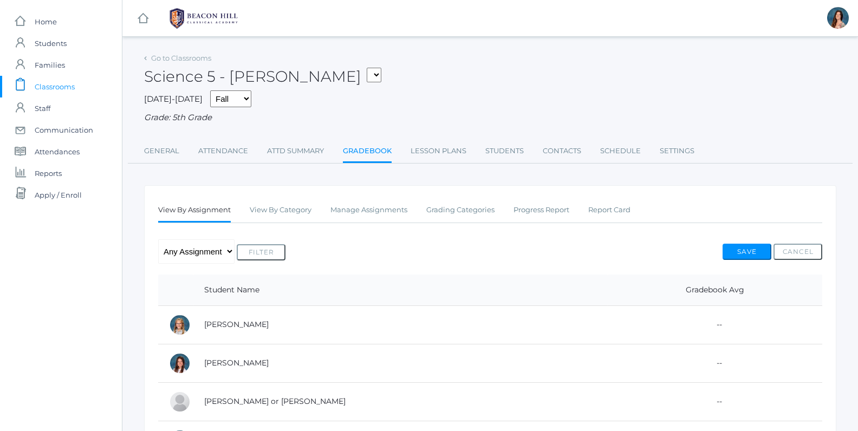
click at [368, 153] on link "Gradebook" at bounding box center [367, 151] width 49 height 23
click at [367, 68] on select "05ART - Art 5 [PERSON_NAME] 05CITIZEN - Citizenship and Stewardship 5 [PERSON_N…" at bounding box center [374, 75] width 15 height 15
select select "1967"
click option "05LA - Language Arts 5 [PERSON_NAME]" at bounding box center [0, 0] width 0 height 0
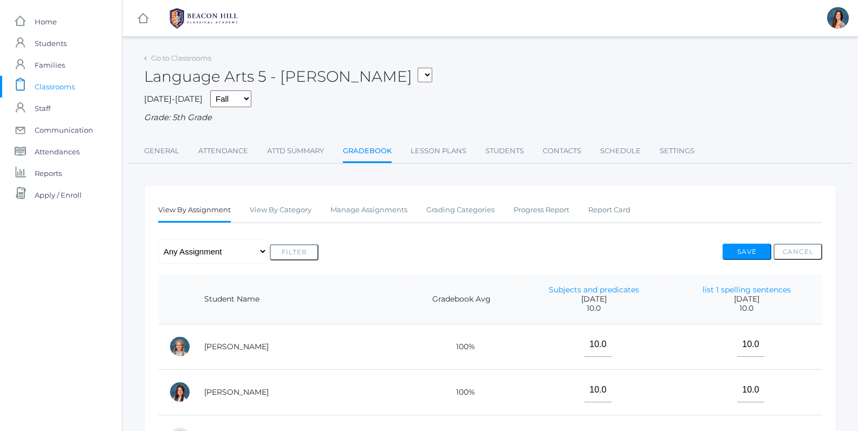
click at [418, 68] on select "05ART - Art 5 [PERSON_NAME] 05CITIZEN - Citizenship and Stewardship 5 [PERSON_N…" at bounding box center [425, 75] width 15 height 15
select select "1971"
click option "05MATH - Mathematics 5 [PERSON_NAME]" at bounding box center [0, 0] width 0 height 0
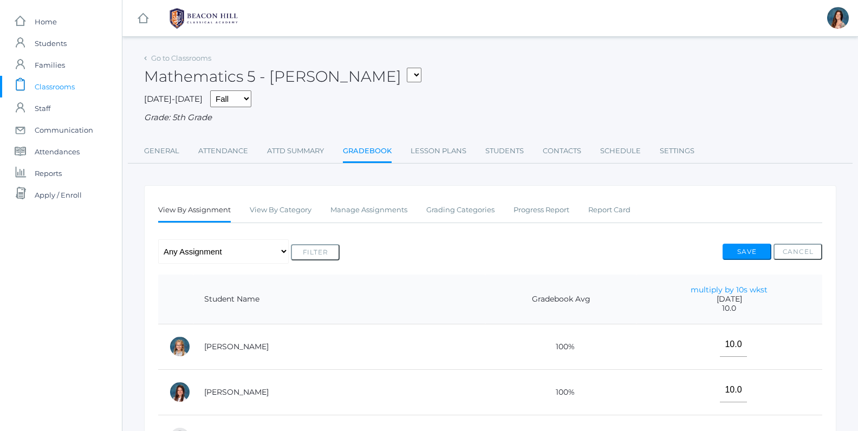
click at [407, 68] on select "05ART - Art 5 Salazar 05CITIZEN - Citizenship and Stewardship 5 Salazar 05CITIZ…" at bounding box center [414, 75] width 15 height 15
select select "1966"
click option "05SOCS - Social Studies 5 [PERSON_NAME]" at bounding box center [0, 0] width 0 height 0
click at [411, 68] on select "05ART - Art 5 [PERSON_NAME] 05CITIZEN - Citizenship and Stewardship 5 [PERSON_N…" at bounding box center [418, 75] width 15 height 15
select select "1967"
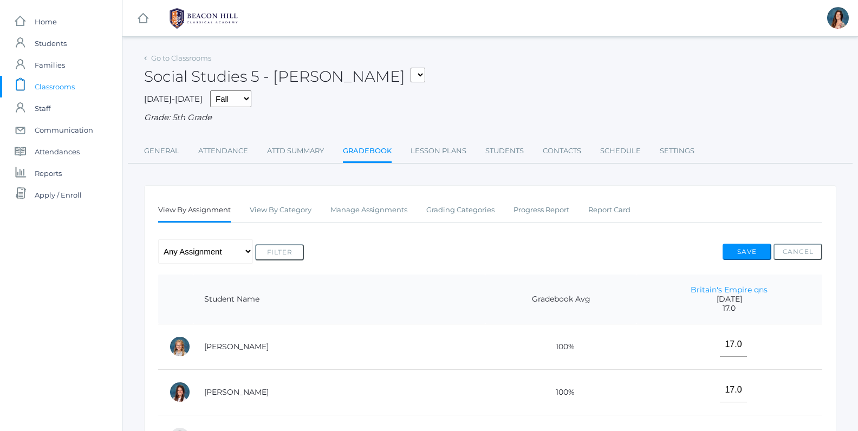
click option "05LA - Language Arts 5 [PERSON_NAME]" at bounding box center [0, 0] width 0 height 0
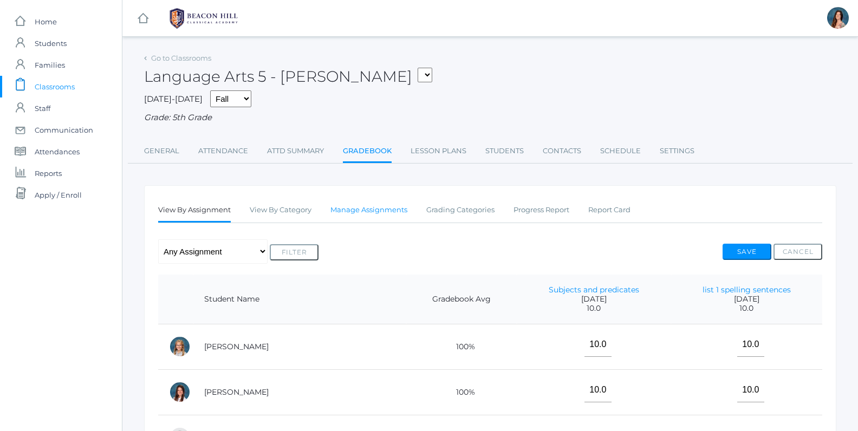
click at [377, 211] on link "Manage Assignments" at bounding box center [368, 210] width 77 height 22
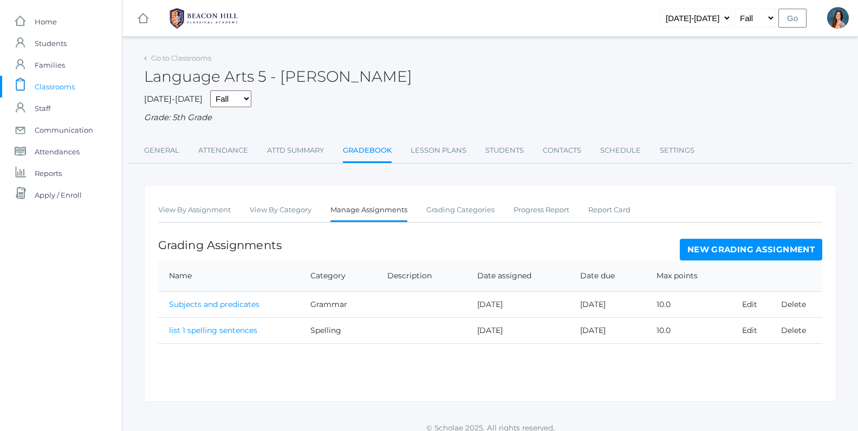
click at [768, 254] on link "New Grading Assignment" at bounding box center [751, 250] width 142 height 22
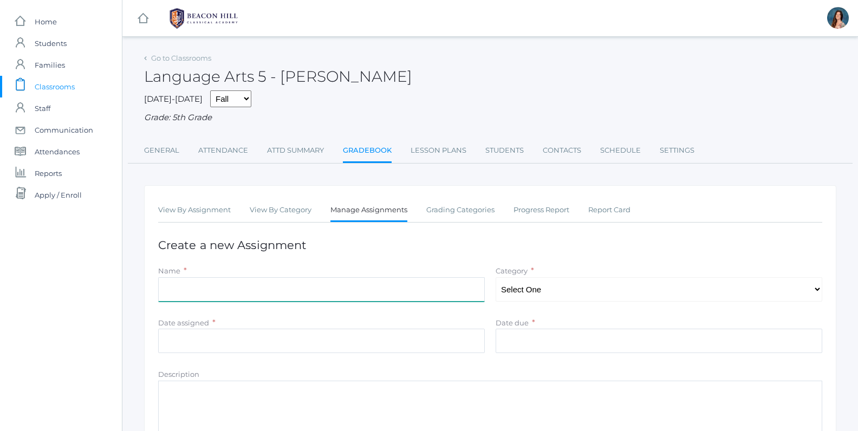
click at [208, 281] on input "Name" at bounding box center [321, 289] width 327 height 24
type input "[PERSON_NAME] Character study"
select select "1030"
click option "Composition" at bounding box center [0, 0] width 0 height 0
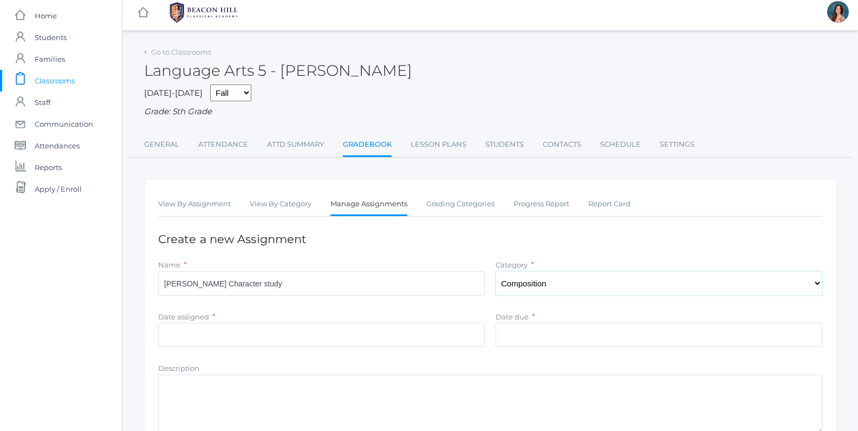
scroll to position [18, 0]
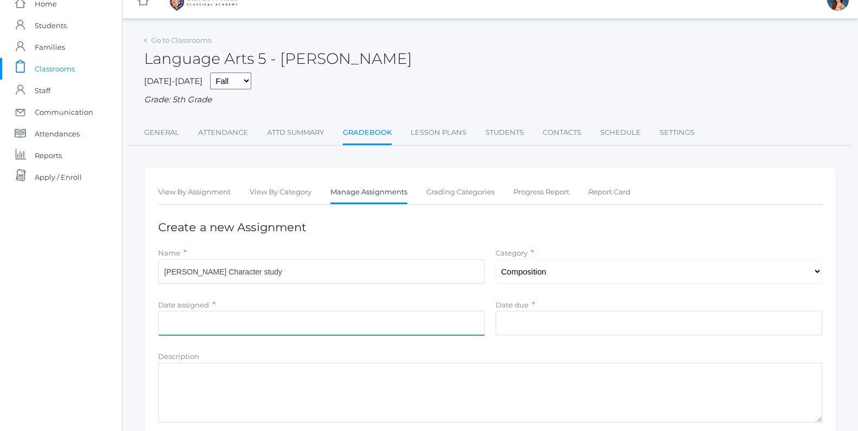
click at [171, 322] on input "Date assigned" at bounding box center [321, 323] width 327 height 24
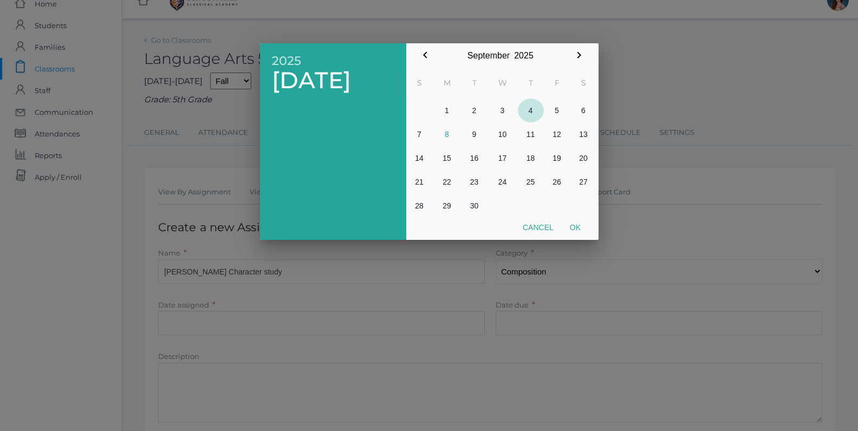
click at [529, 111] on button "4" at bounding box center [531, 111] width 26 height 24
click at [574, 226] on button "Ok" at bounding box center [575, 228] width 27 height 20
type input "[DATE]"
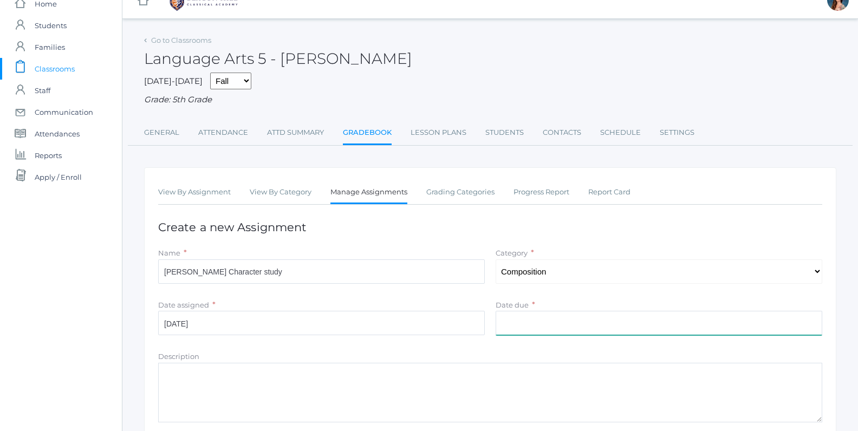
click at [508, 323] on input "Date due" at bounding box center [659, 323] width 327 height 24
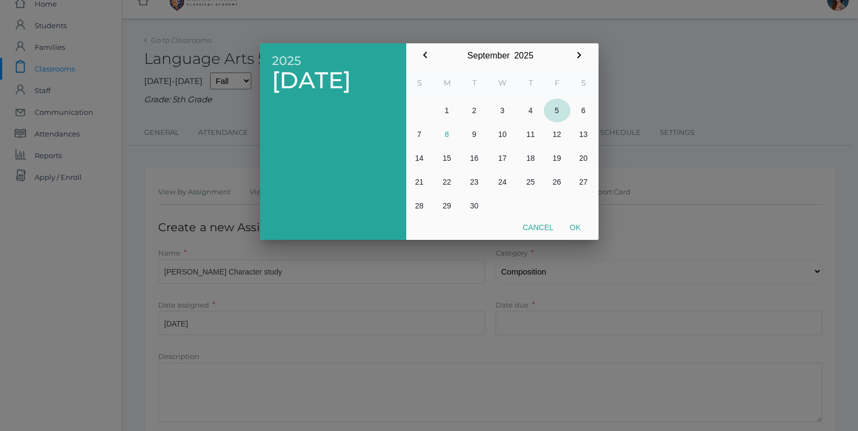
click at [563, 109] on button "5" at bounding box center [557, 111] width 27 height 24
click at [573, 228] on button "Ok" at bounding box center [575, 228] width 27 height 20
type input "[DATE]"
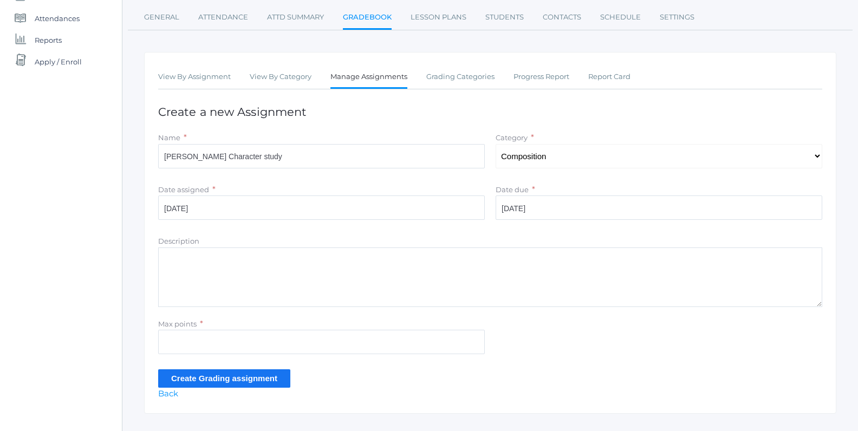
scroll to position [134, 0]
click at [189, 338] on input "Max points" at bounding box center [321, 341] width 327 height 24
type input "10"
click at [186, 373] on input "Create Grading assignment" at bounding box center [224, 378] width 132 height 18
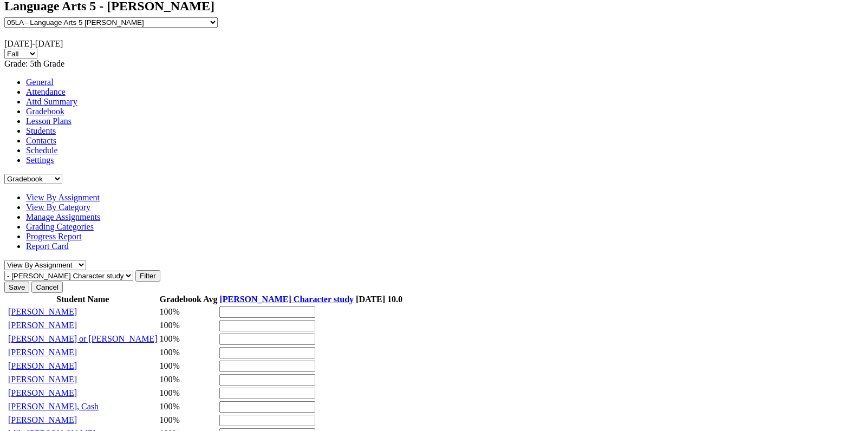
scroll to position [10, 0]
click at [315, 307] on input"] "text" at bounding box center [267, 312] width 96 height 11
type input"] "10"
click at [315, 320] on input"] "text" at bounding box center [267, 325] width 96 height 11
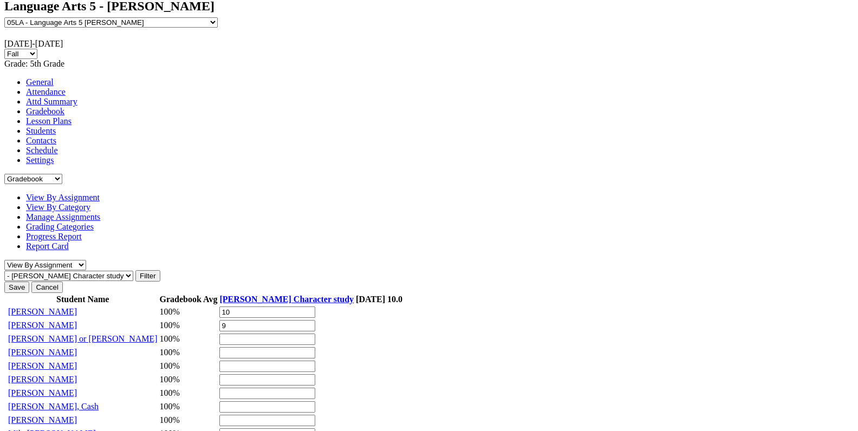
type input"] "9"
click at [315, 334] on input"] "text" at bounding box center [267, 339] width 96 height 11
type input"] "10"
click at [315, 347] on input"] "text" at bounding box center [267, 352] width 96 height 11
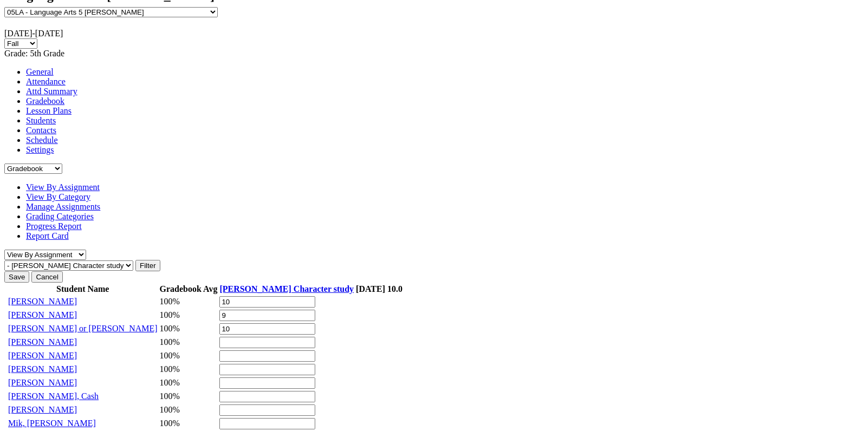
scroll to position [322, 0]
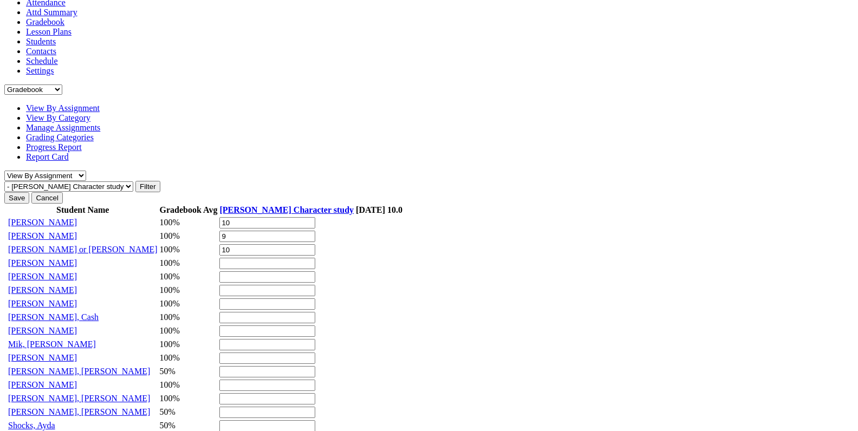
type input"] "10"
type input"] "8"
click at [315, 353] on input"] "text" at bounding box center [267, 358] width 96 height 11
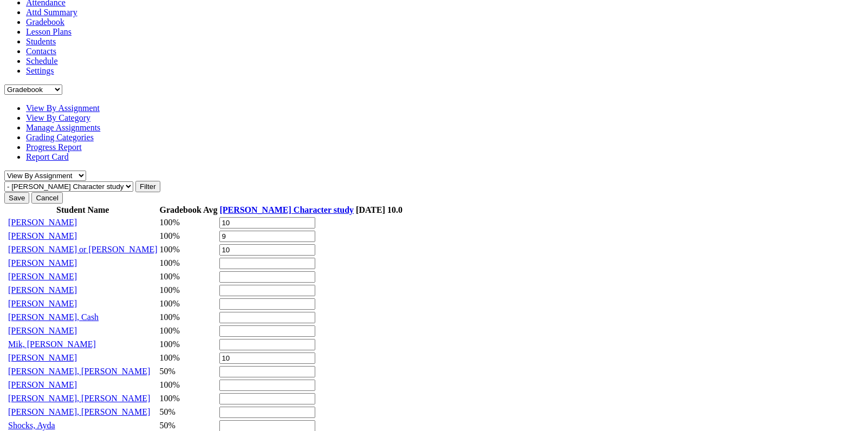
type input"] "10"
click at [315, 420] on input"] "text" at bounding box center [267, 425] width 96 height 11
type input"] "10"
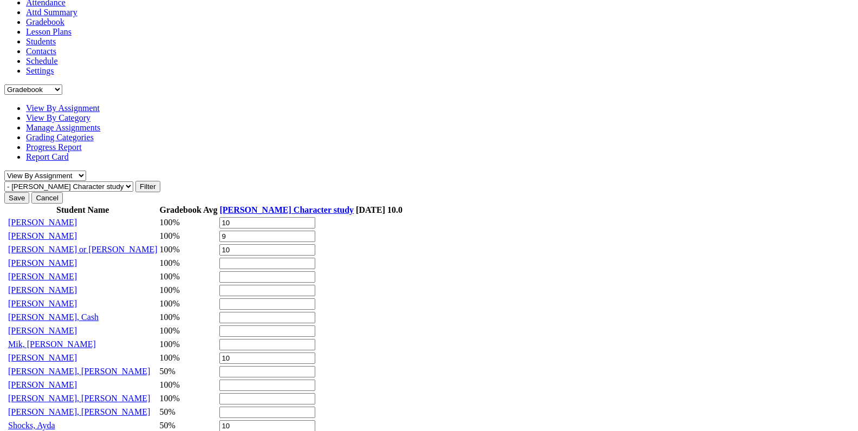
click at [315, 407] on input"] "text" at bounding box center [267, 412] width 96 height 11
type input"] "7"
click at [315, 380] on input"] "text" at bounding box center [267, 385] width 96 height 11
type input"] "10"
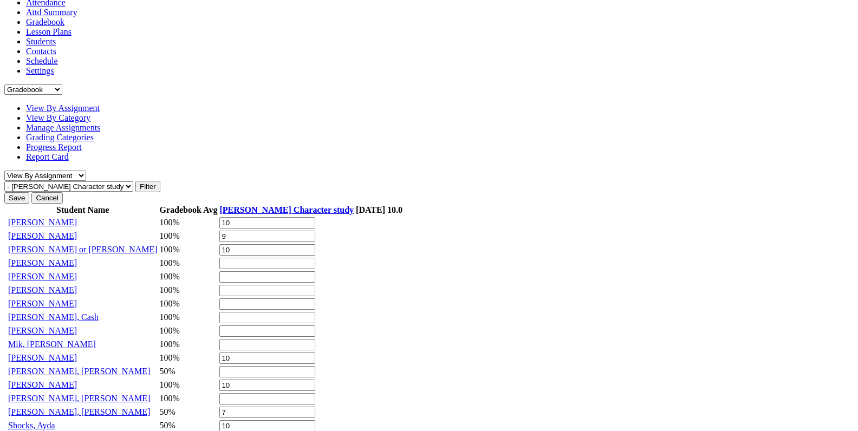
click at [315, 339] on input"] "text" at bounding box center [267, 344] width 96 height 11
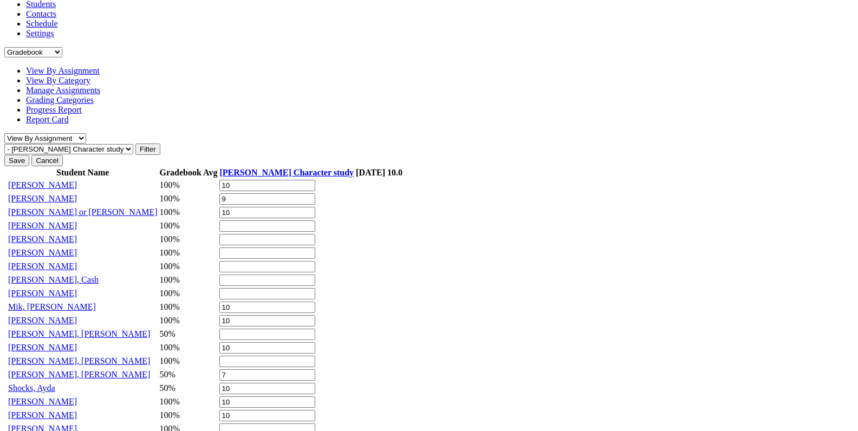
type input"] "10"
click at [315, 424] on input"] "text" at bounding box center [267, 429] width 96 height 11
type input"] "10"
click at [315, 356] on input"] "text" at bounding box center [267, 361] width 96 height 11
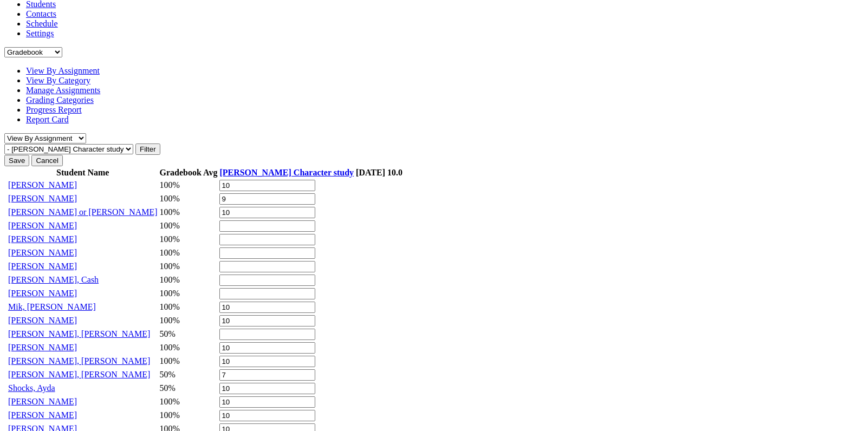
type input"] "10"
click at [315, 329] on input"] "text" at bounding box center [267, 334] width 96 height 11
type input"] "9"
click at [403, 274] on td at bounding box center [311, 280] width 184 height 12
click at [315, 275] on input"] "text" at bounding box center [267, 280] width 96 height 11
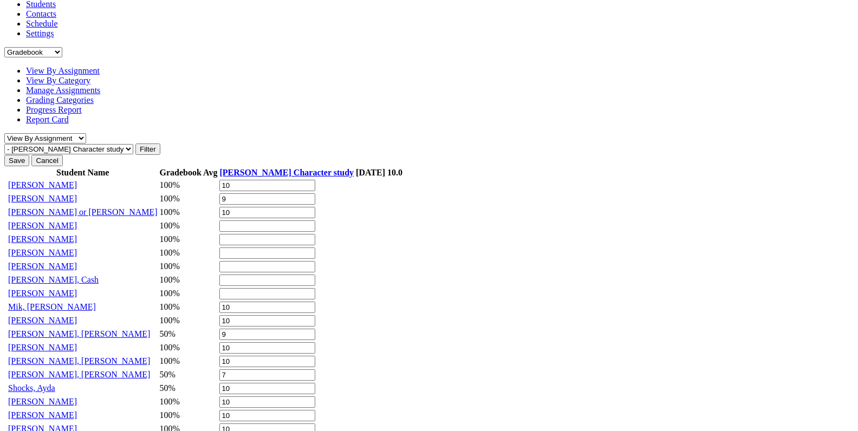
type input"] "9"
type input"] "10"
click at [315, 234] on input"] "text" at bounding box center [267, 239] width 96 height 11
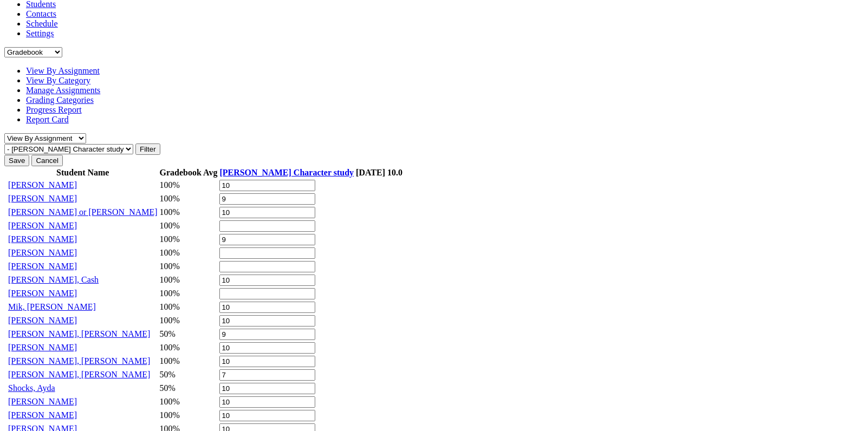
type input"] "9"
click at [315, 300] on input"] "text" at bounding box center [267, 293] width 96 height 11
type input"] "10"
click at [315, 261] on input"] "text" at bounding box center [267, 266] width 96 height 11
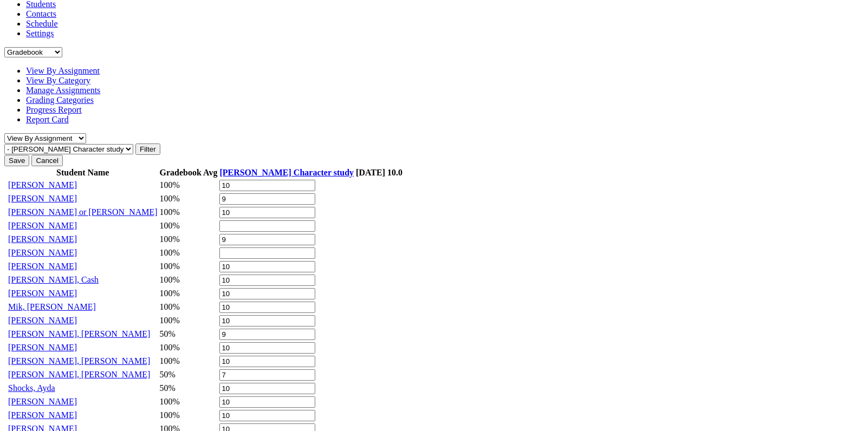
scroll to position [45, 0]
type input"] "10"
click at [315, 221] on input"] "text" at bounding box center [267, 226] width 96 height 11
type input"] "10"
click at [315, 248] on input"] "text" at bounding box center [267, 253] width 96 height 11
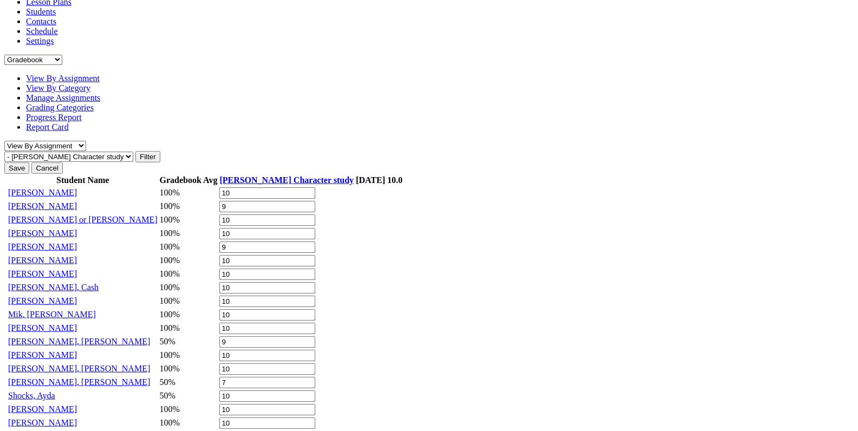
scroll to position [359, 0]
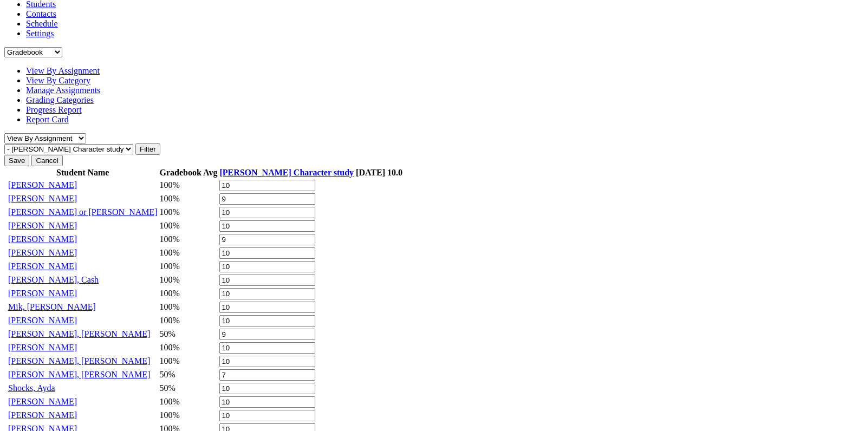
type input"] "10"
